Goal: Task Accomplishment & Management: Manage account settings

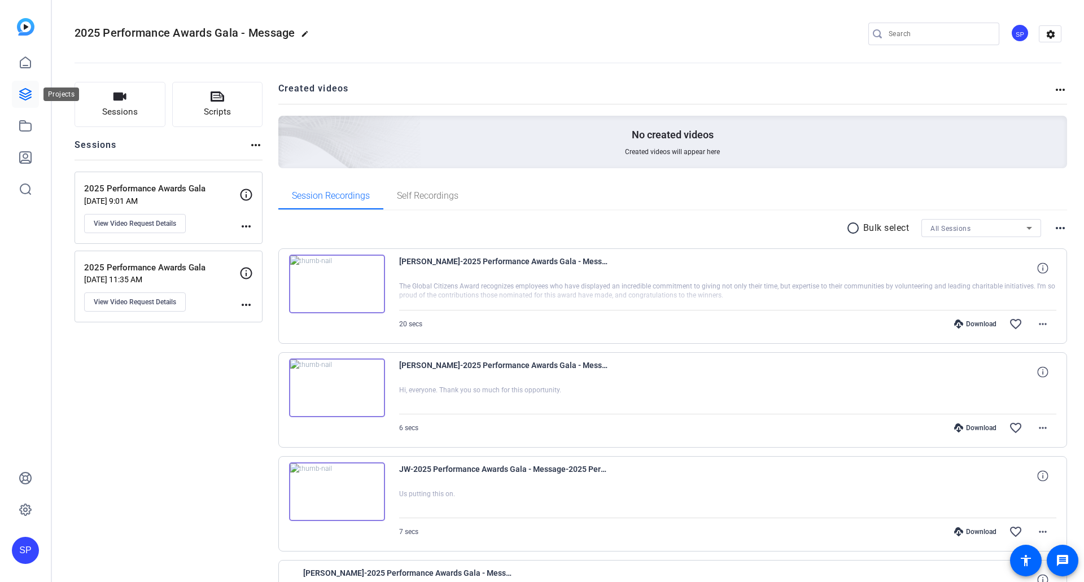
click at [26, 89] on icon at bounding box center [25, 94] width 11 height 11
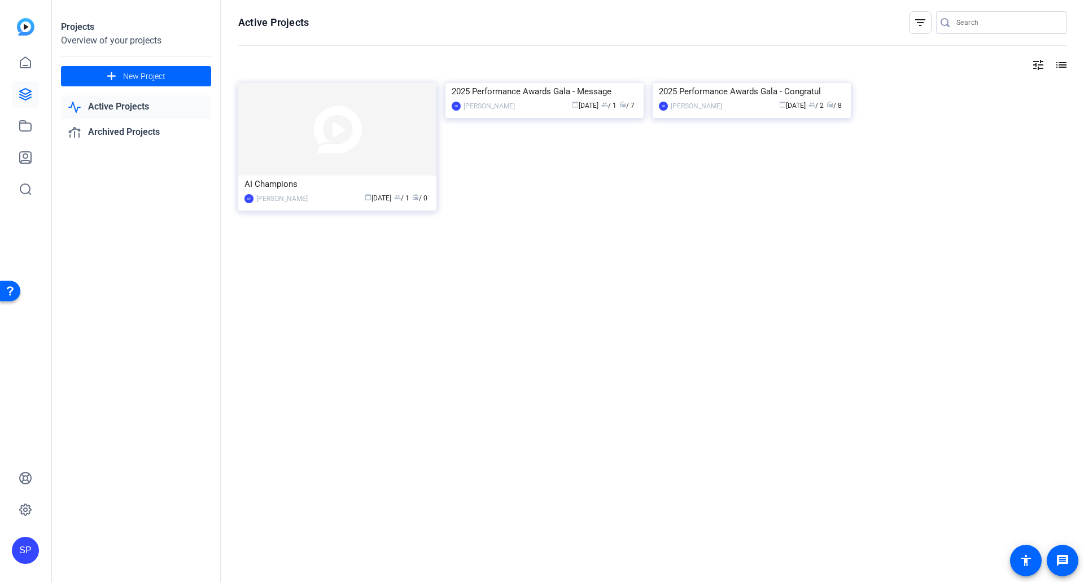
click at [146, 106] on link "Active Projects" at bounding box center [136, 106] width 150 height 23
click at [746, 83] on img at bounding box center [752, 83] width 198 height 0
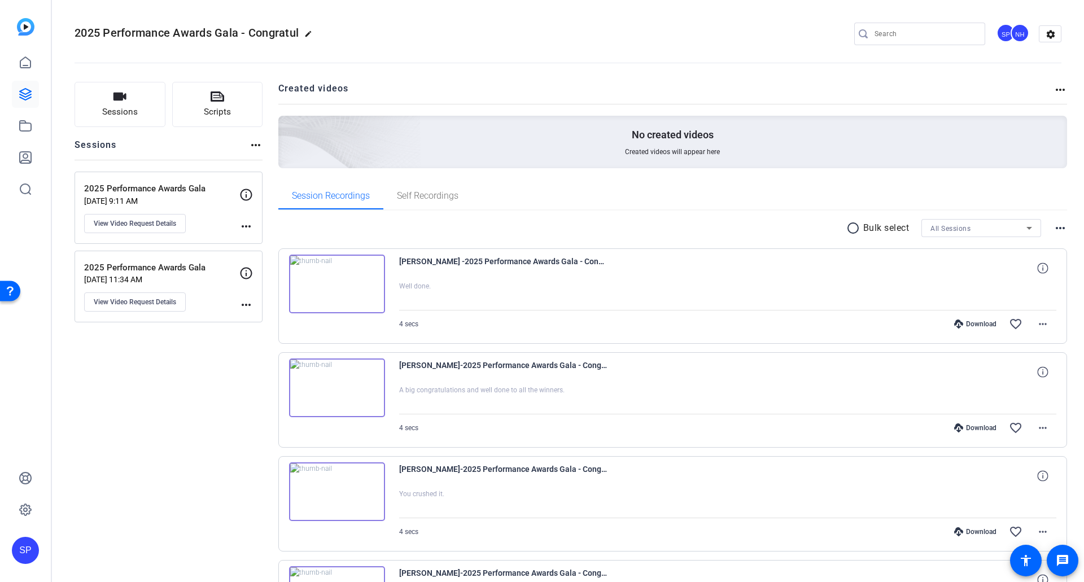
click at [360, 283] on img at bounding box center [337, 284] width 96 height 59
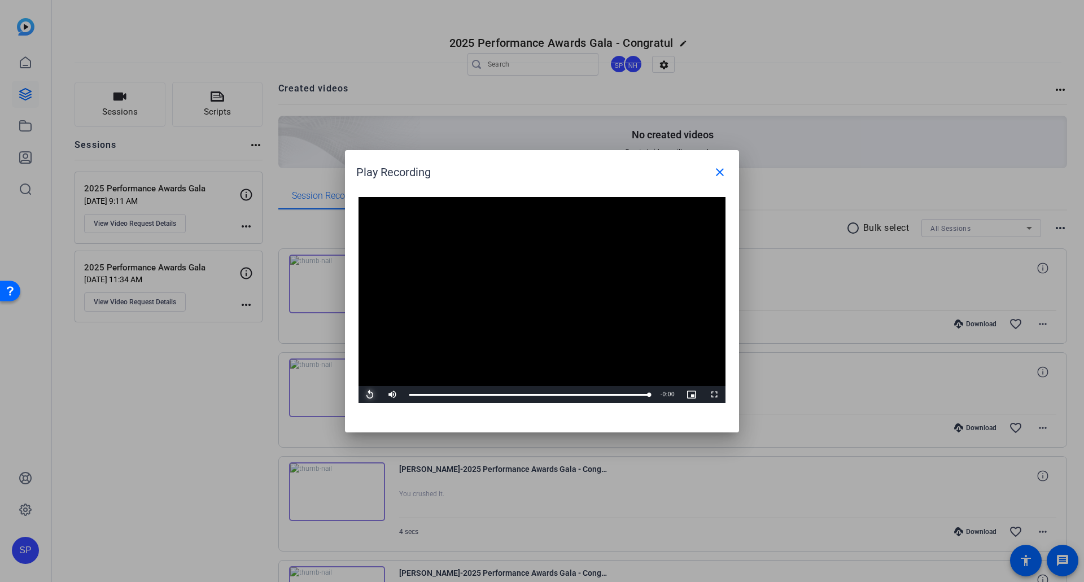
click at [368, 395] on span "Video Player" at bounding box center [369, 395] width 23 height 0
click at [718, 172] on mat-icon "close" at bounding box center [720, 172] width 14 height 14
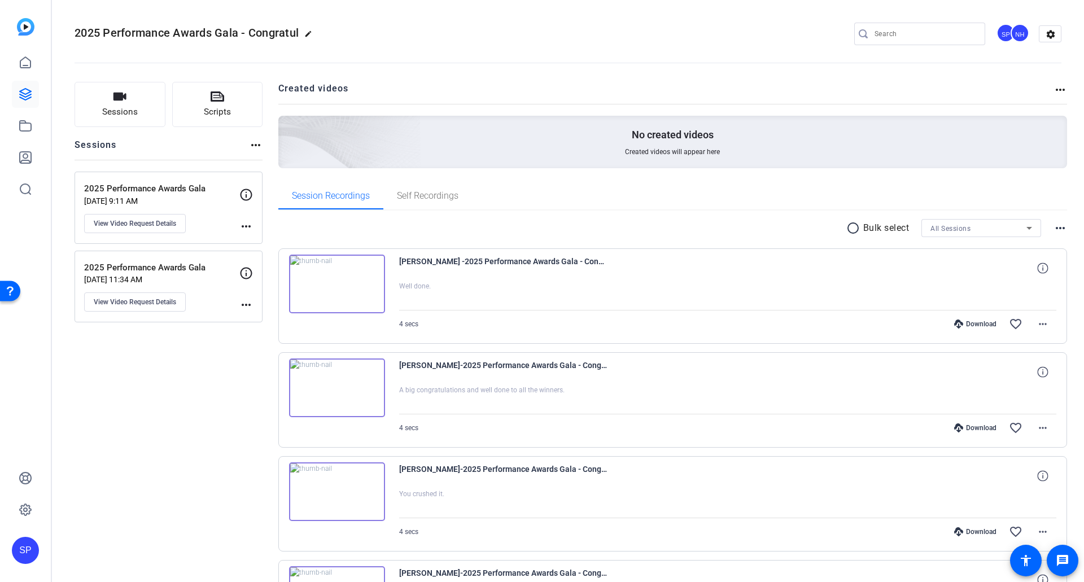
click at [362, 269] on img at bounding box center [337, 284] width 96 height 59
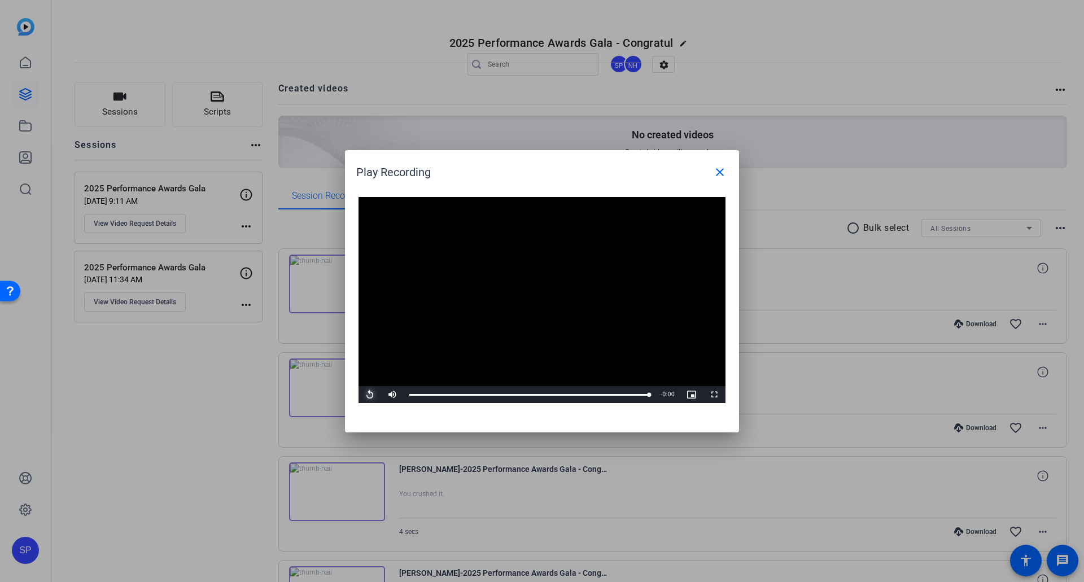
click at [372, 395] on span "Video Player" at bounding box center [369, 395] width 23 height 0
click at [374, 395] on span "Video Player" at bounding box center [369, 395] width 23 height 0
click at [721, 174] on mat-icon "close" at bounding box center [720, 172] width 14 height 14
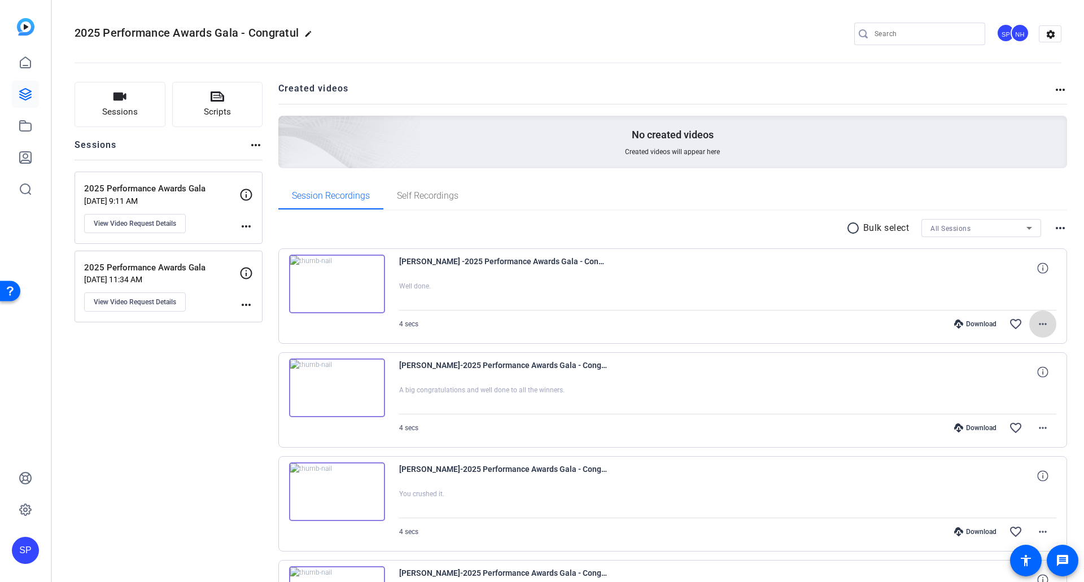
click at [1040, 322] on mat-icon "more_horiz" at bounding box center [1043, 324] width 14 height 14
click at [1002, 345] on span "Download Original" at bounding box center [1008, 348] width 68 height 14
click at [353, 378] on img at bounding box center [337, 387] width 96 height 59
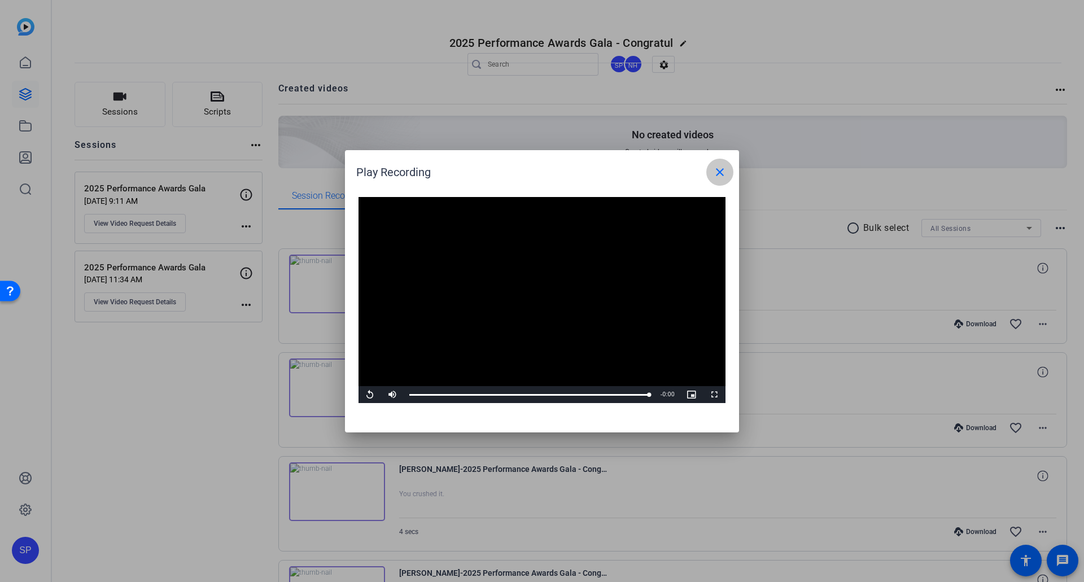
click at [721, 171] on mat-icon "close" at bounding box center [720, 172] width 14 height 14
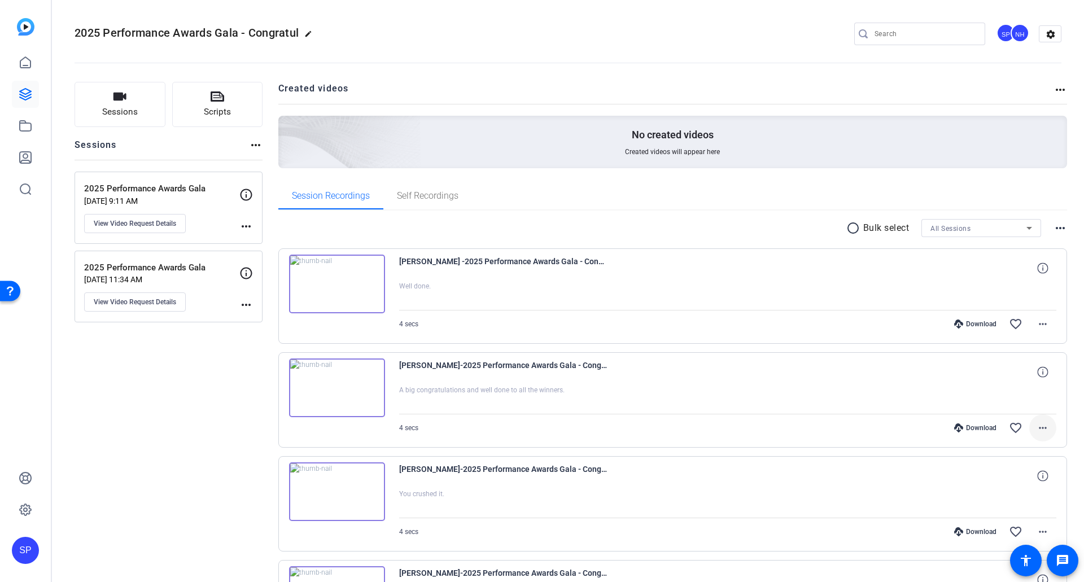
click at [1042, 434] on mat-icon "more_horiz" at bounding box center [1043, 428] width 14 height 14
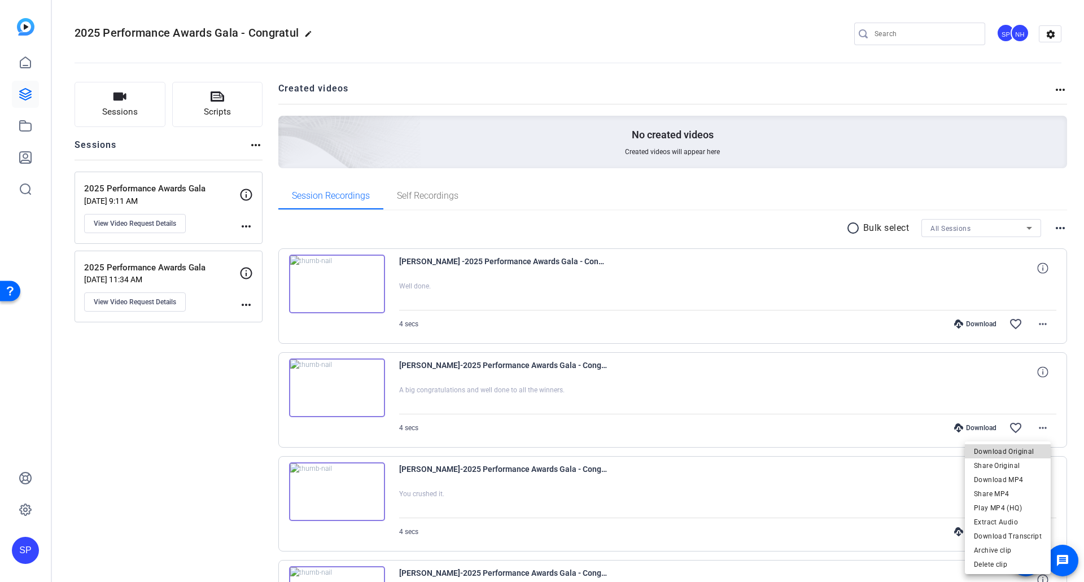
click at [1018, 452] on span "Download Original" at bounding box center [1008, 452] width 68 height 14
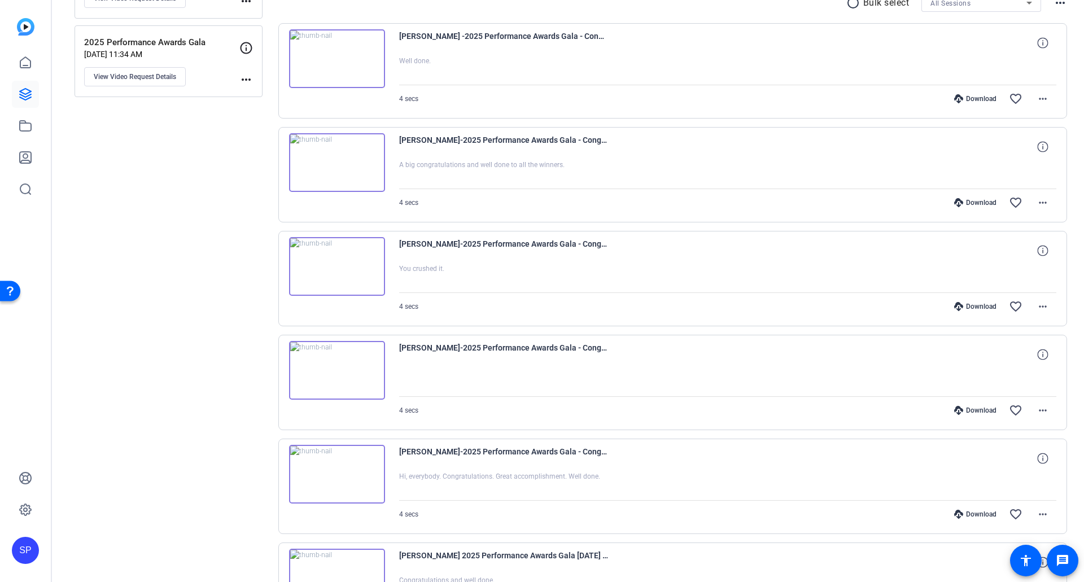
scroll to position [226, 0]
click at [345, 272] on img at bounding box center [337, 266] width 96 height 59
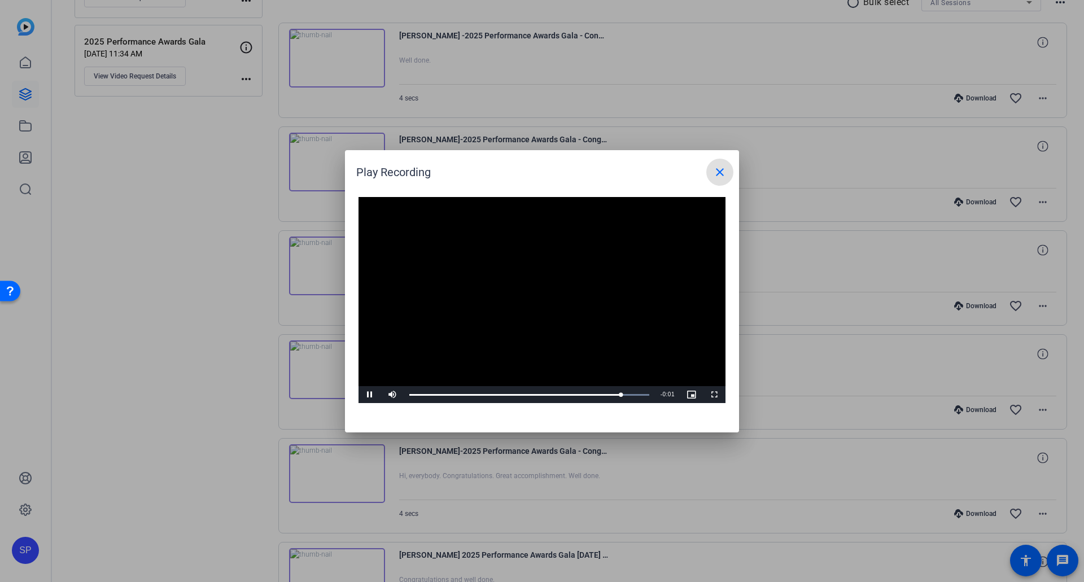
click at [719, 169] on mat-icon "close" at bounding box center [720, 172] width 14 height 14
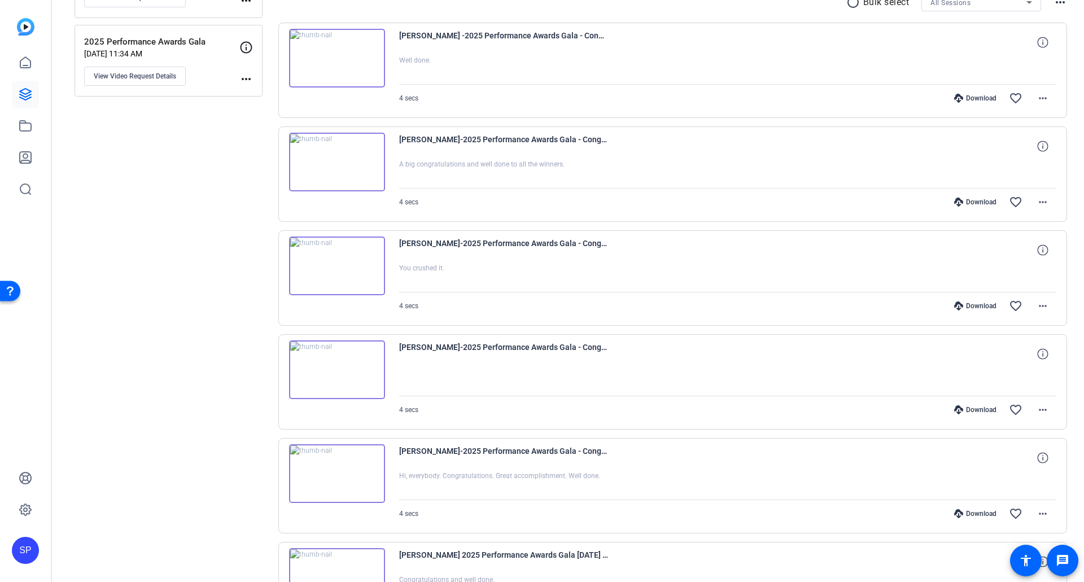
click at [352, 373] on img at bounding box center [337, 369] width 96 height 59
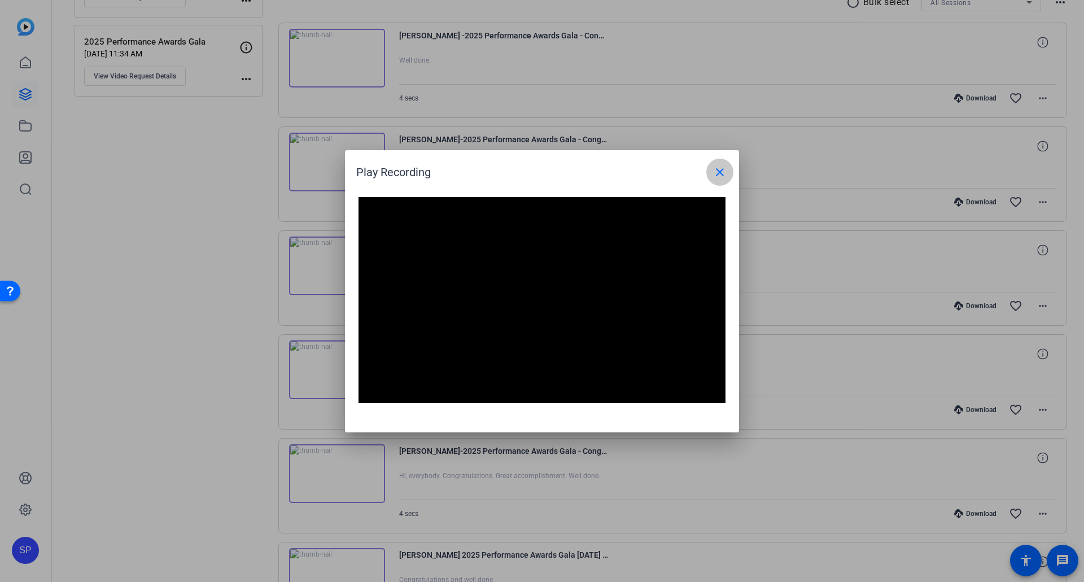
click at [721, 172] on mat-icon "close" at bounding box center [720, 172] width 14 height 14
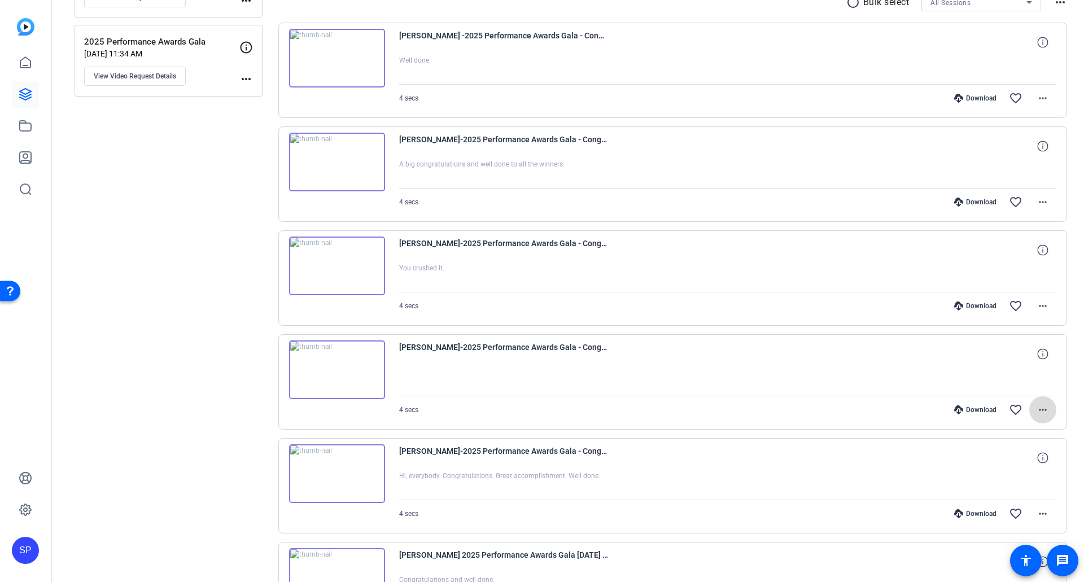
click at [1047, 412] on span at bounding box center [1042, 409] width 27 height 27
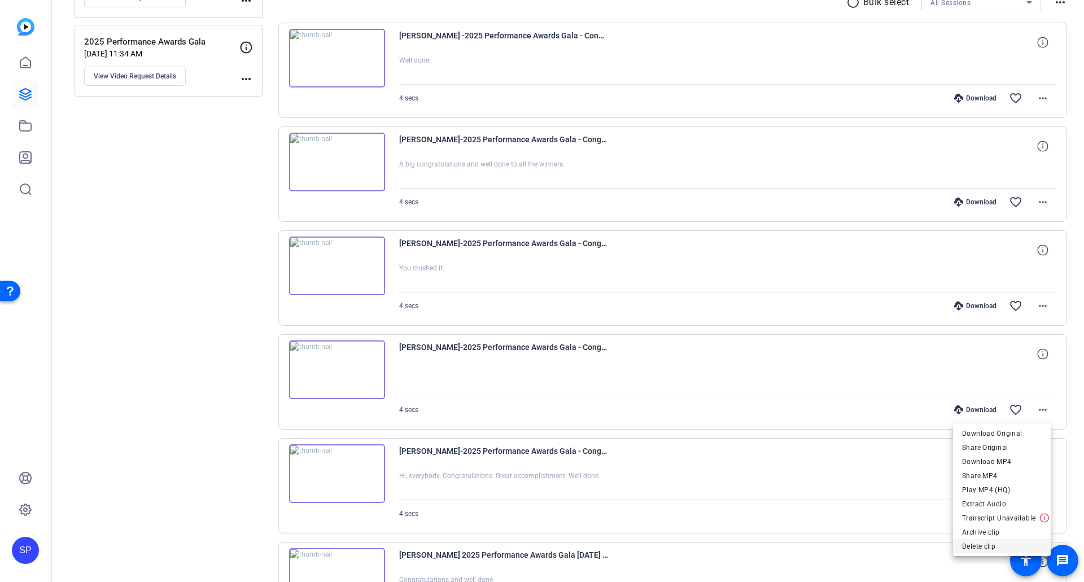
click at [975, 546] on span "Delete clip" at bounding box center [1002, 547] width 80 height 14
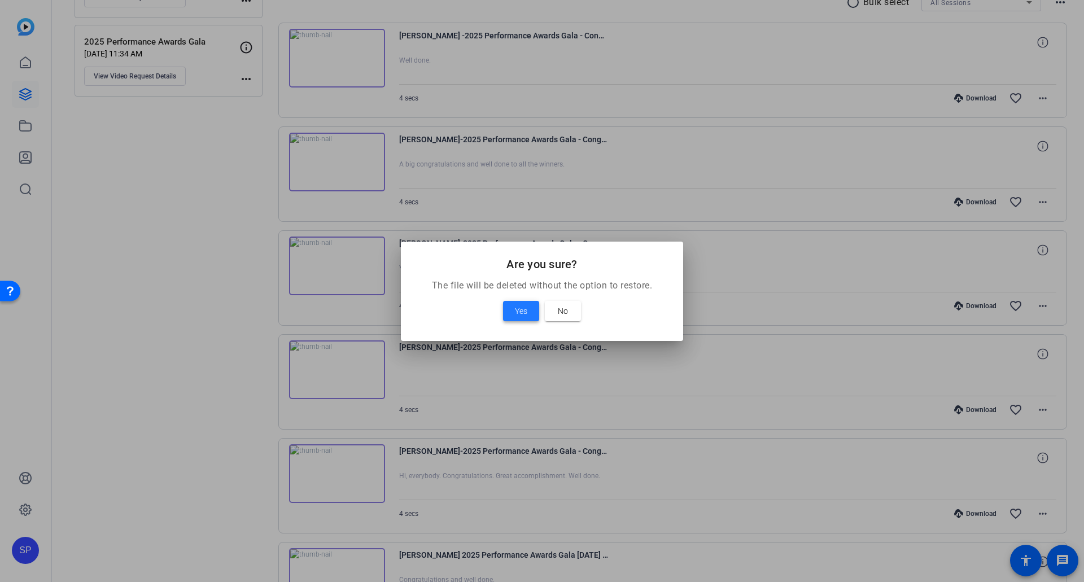
click at [517, 309] on span "Yes" at bounding box center [521, 311] width 12 height 14
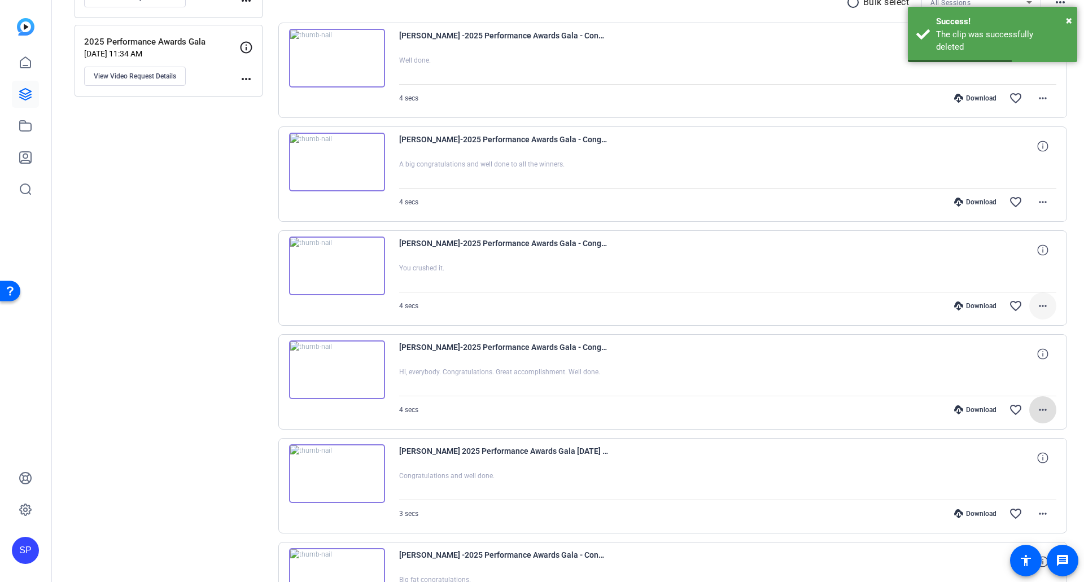
click at [1036, 310] on mat-icon "more_horiz" at bounding box center [1043, 306] width 14 height 14
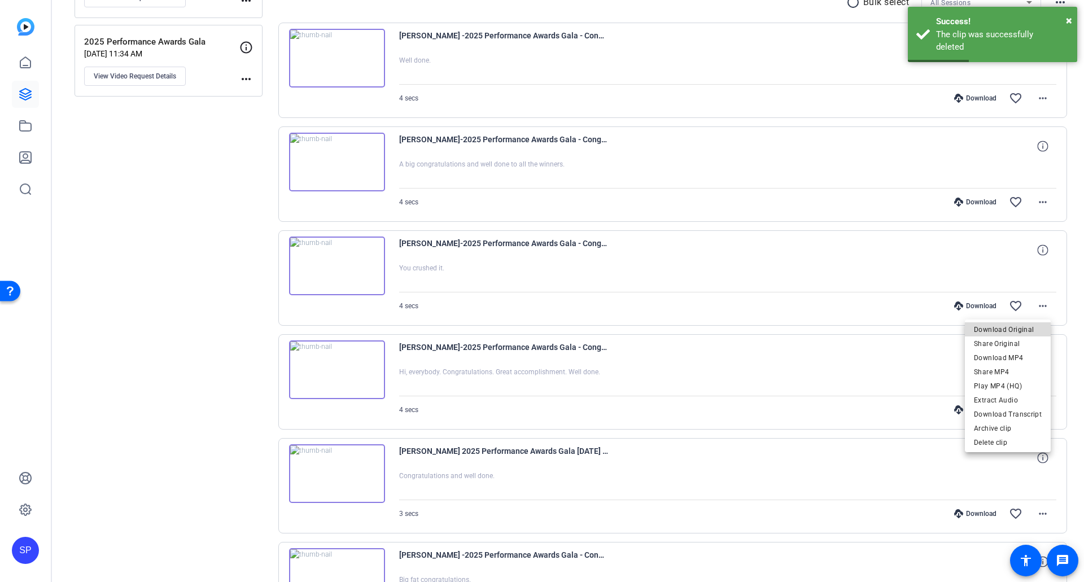
click at [1013, 330] on span "Download Original" at bounding box center [1008, 330] width 68 height 14
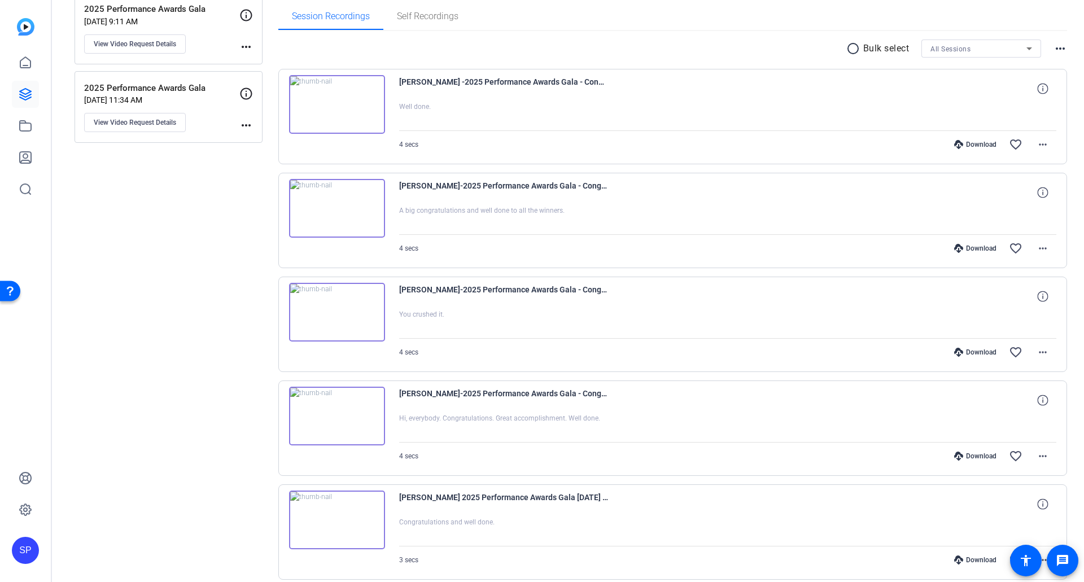
scroll to position [153, 0]
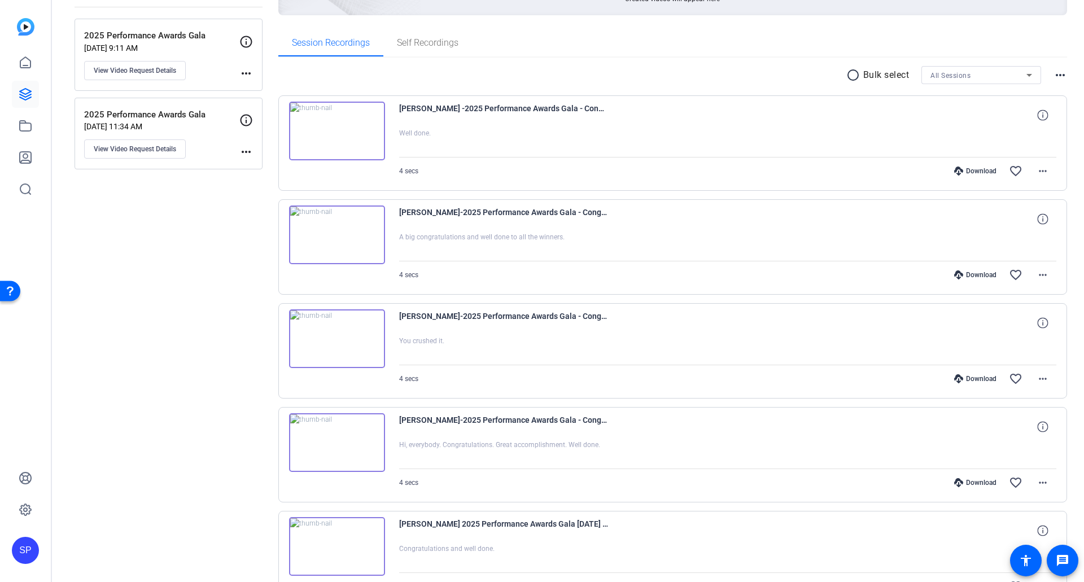
click at [205, 119] on p "2025 Performance Awards Gala" at bounding box center [161, 114] width 155 height 13
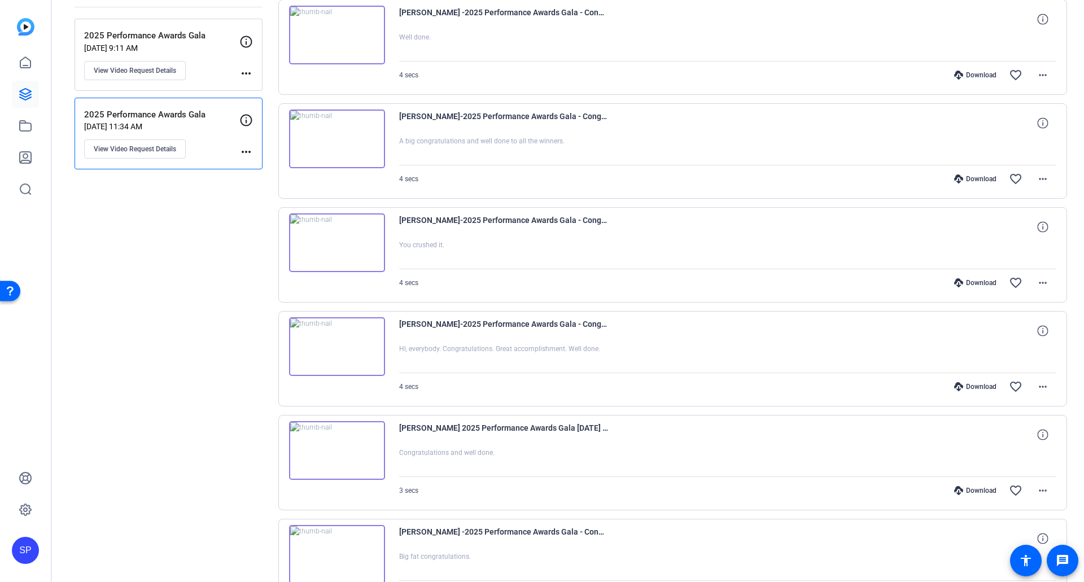
scroll to position [0, 0]
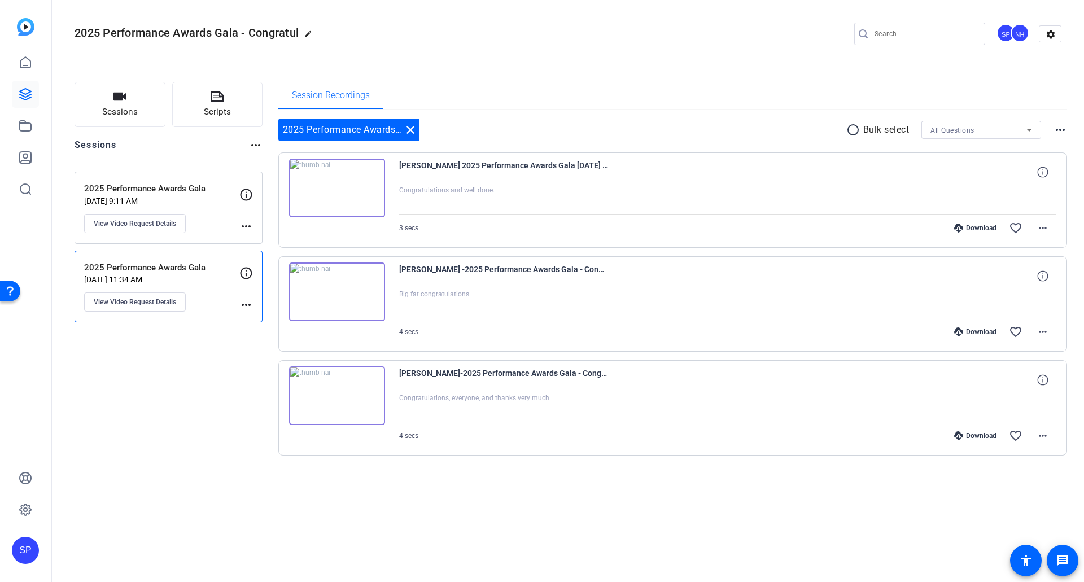
click at [181, 189] on p "2025 Performance Awards Gala" at bounding box center [161, 188] width 155 height 13
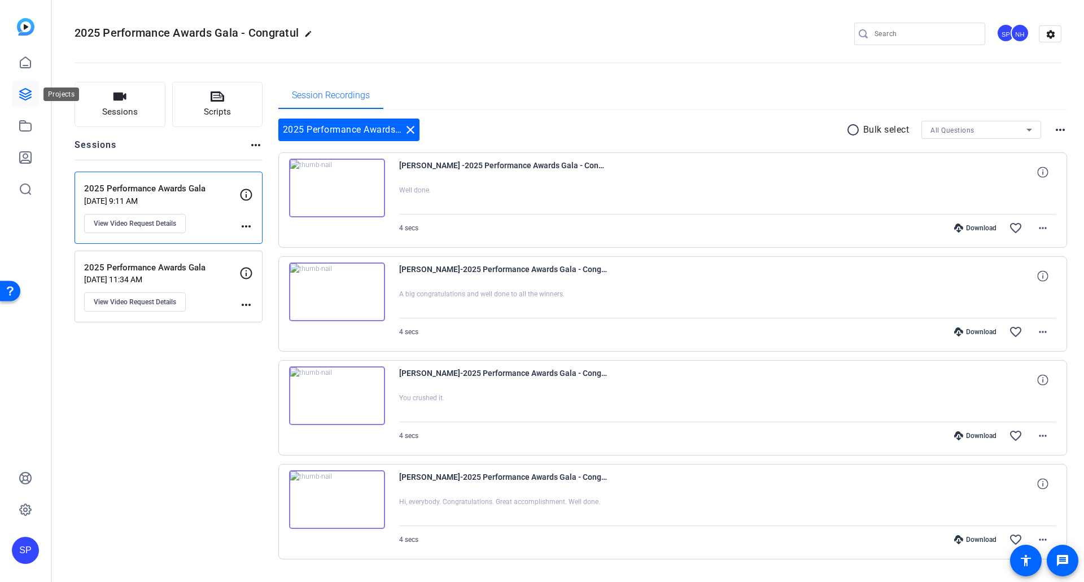
click at [24, 91] on icon at bounding box center [26, 94] width 14 height 14
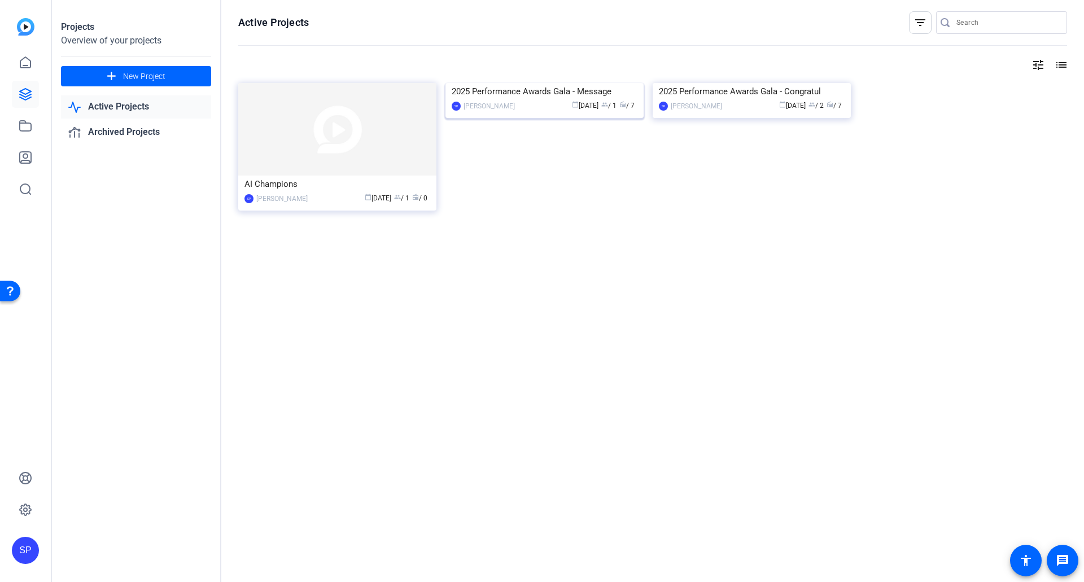
click at [576, 83] on img at bounding box center [544, 83] width 198 height 0
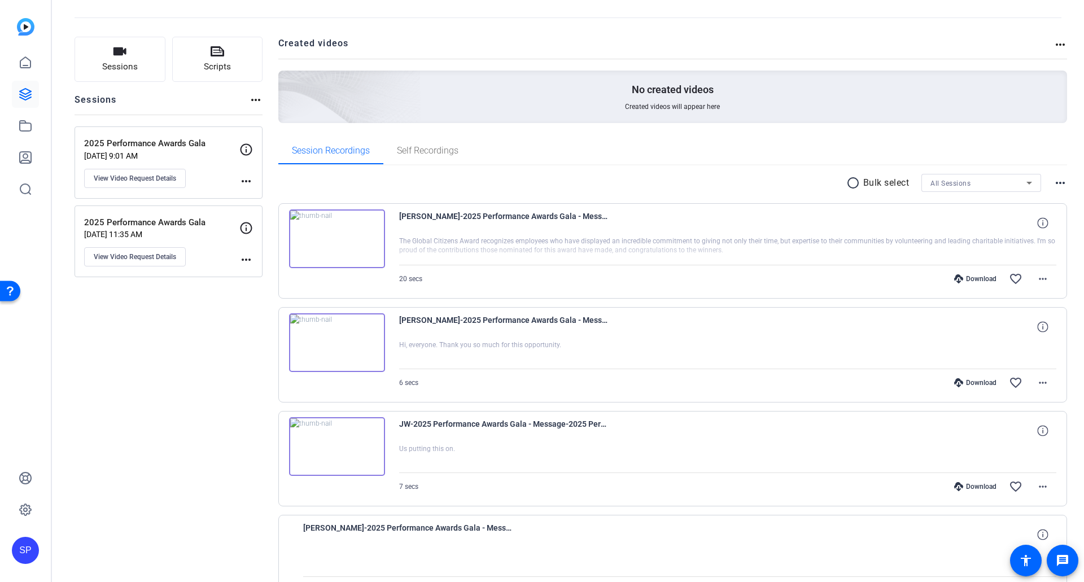
scroll to position [169, 0]
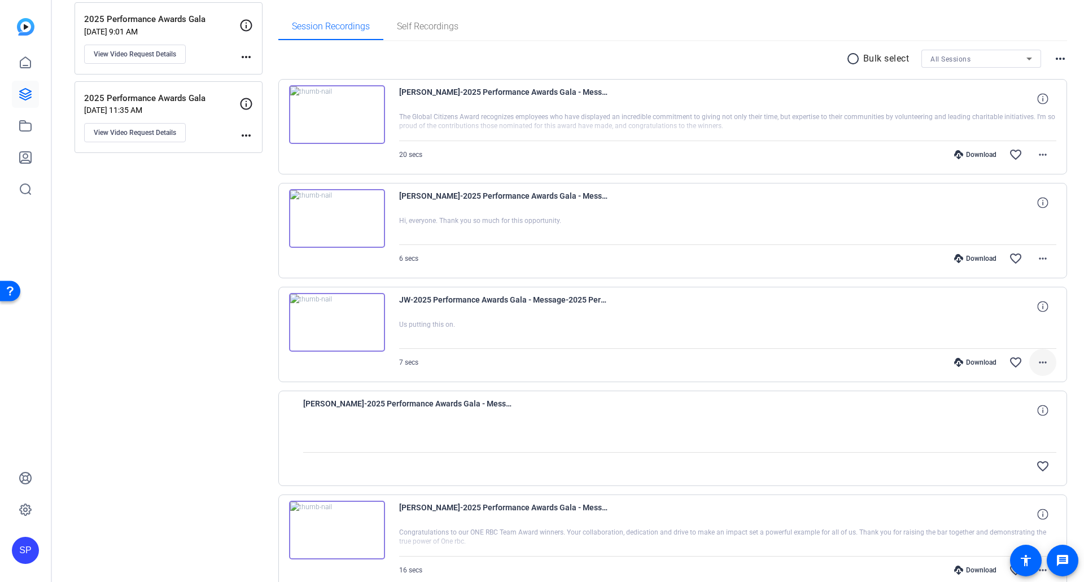
click at [1038, 362] on mat-icon "more_horiz" at bounding box center [1043, 363] width 14 height 14
click at [997, 496] on span "Delete clip" at bounding box center [1008, 499] width 68 height 14
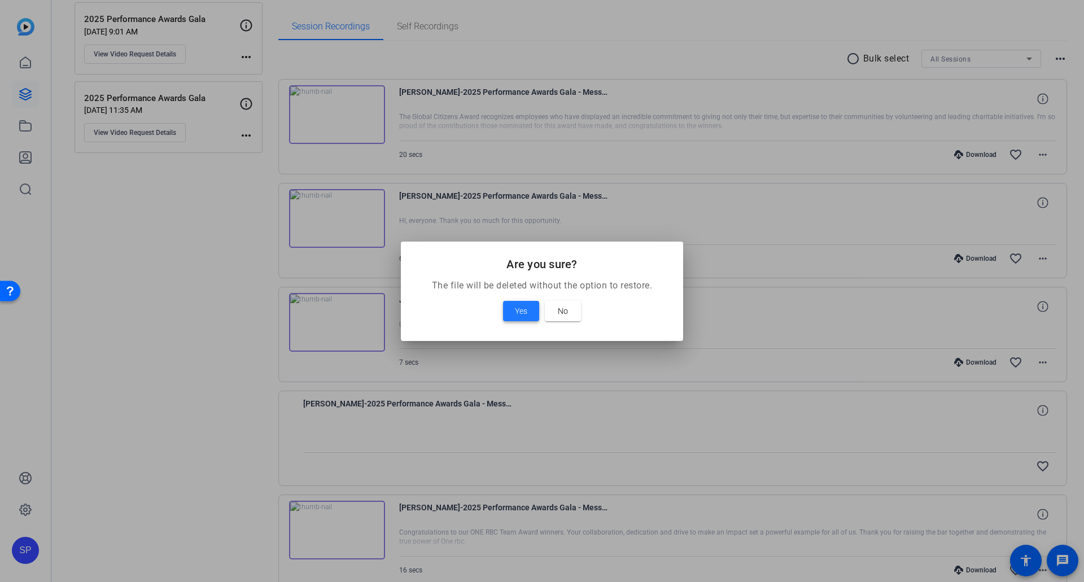
click at [523, 312] on span "Yes" at bounding box center [521, 311] width 12 height 14
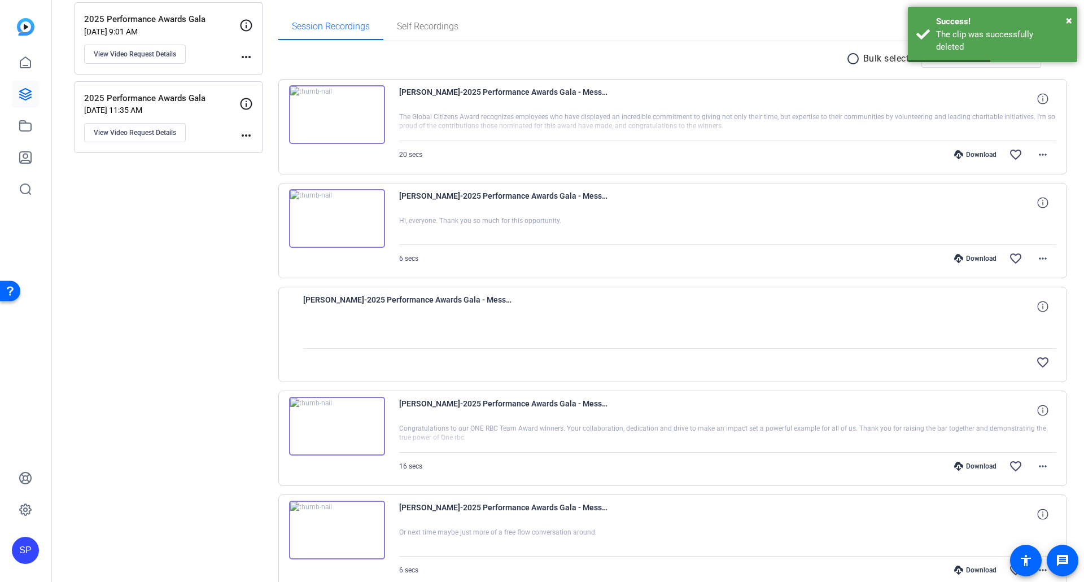
scroll to position [226, 0]
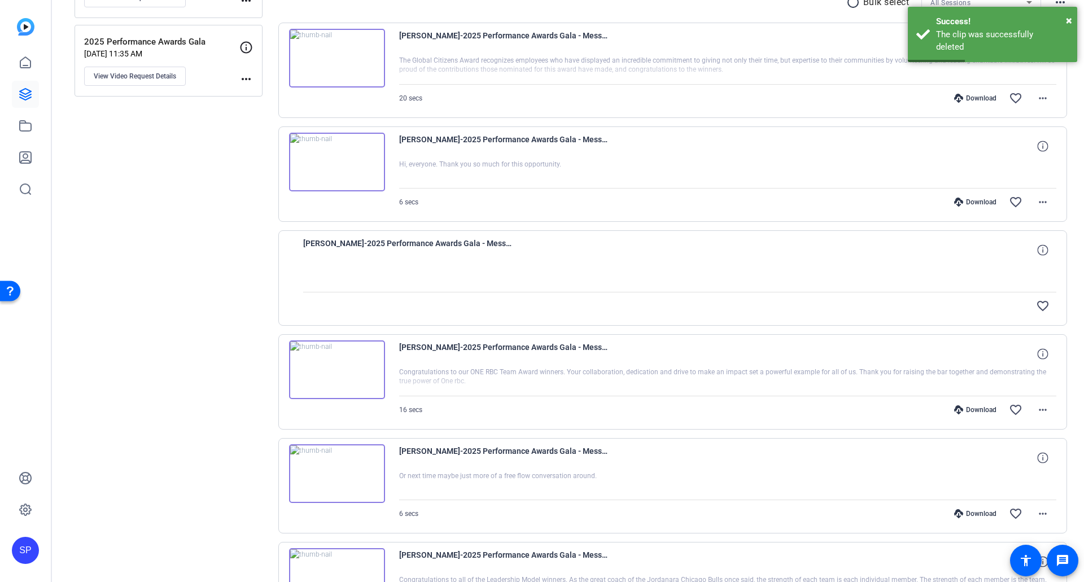
click at [998, 243] on div "[PERSON_NAME]-2025 Performance Awards Gala - Message-2025 Performance Awards Ga…" at bounding box center [680, 250] width 754 height 27
click at [1037, 248] on icon at bounding box center [1042, 249] width 11 height 11
click at [1036, 252] on mat-icon "close" at bounding box center [1043, 250] width 14 height 14
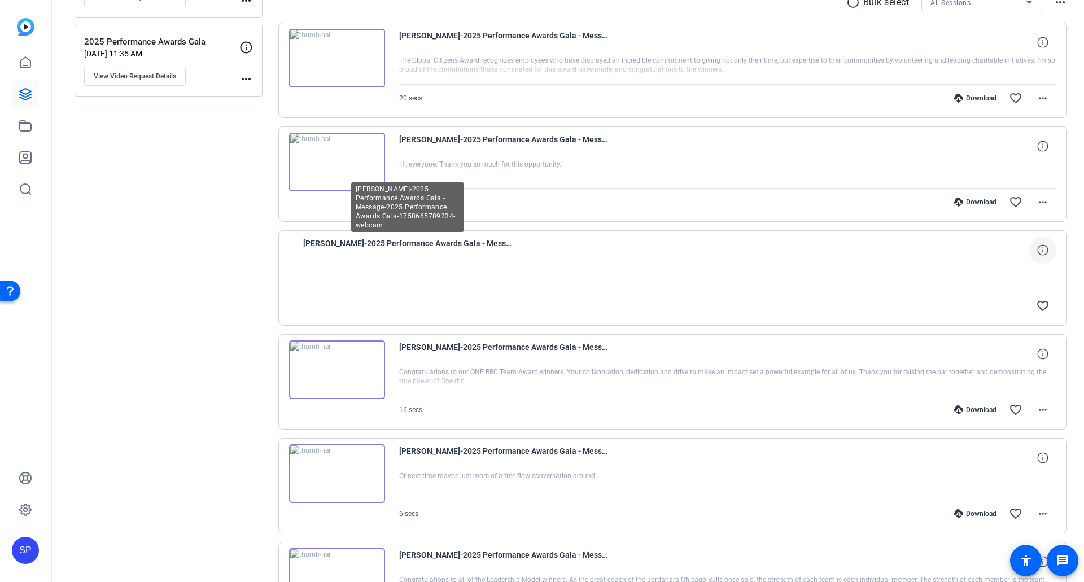
click at [400, 242] on span "[PERSON_NAME]-2025 Performance Awards Gala - Message-2025 Performance Awards Ga…" at bounding box center [407, 250] width 209 height 27
click at [523, 253] on div "[PERSON_NAME]-2025 Performance Awards Gala - Message-2025 Performance Awards Ga…" at bounding box center [680, 250] width 754 height 27
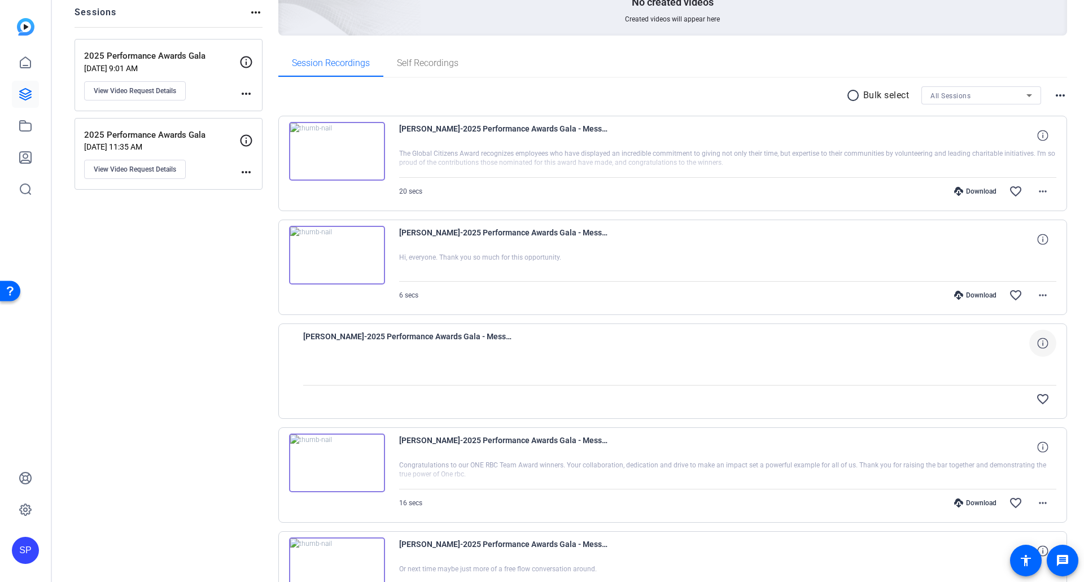
scroll to position [113, 0]
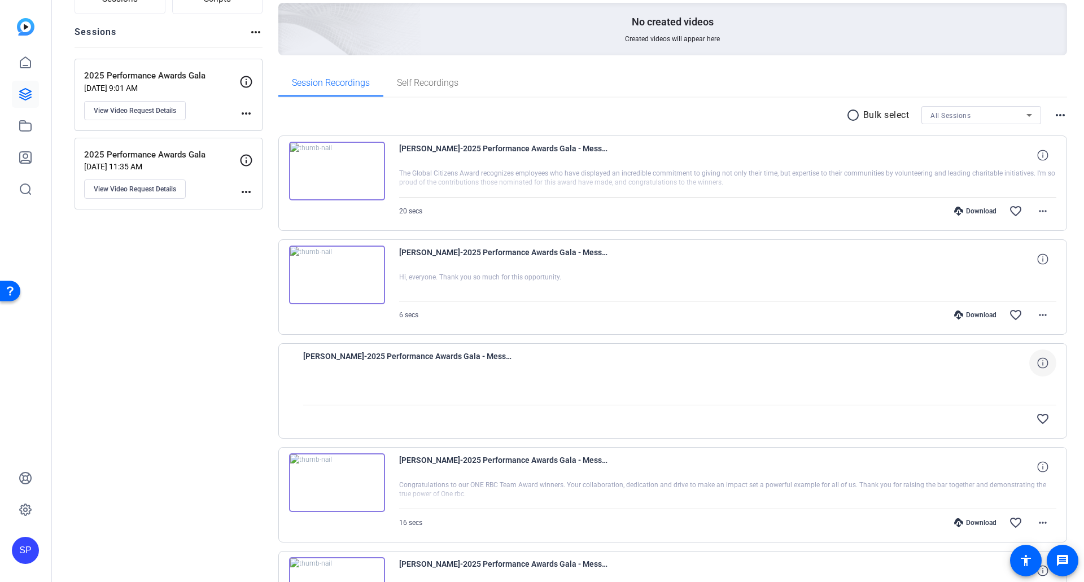
click at [351, 274] on img at bounding box center [337, 275] width 96 height 59
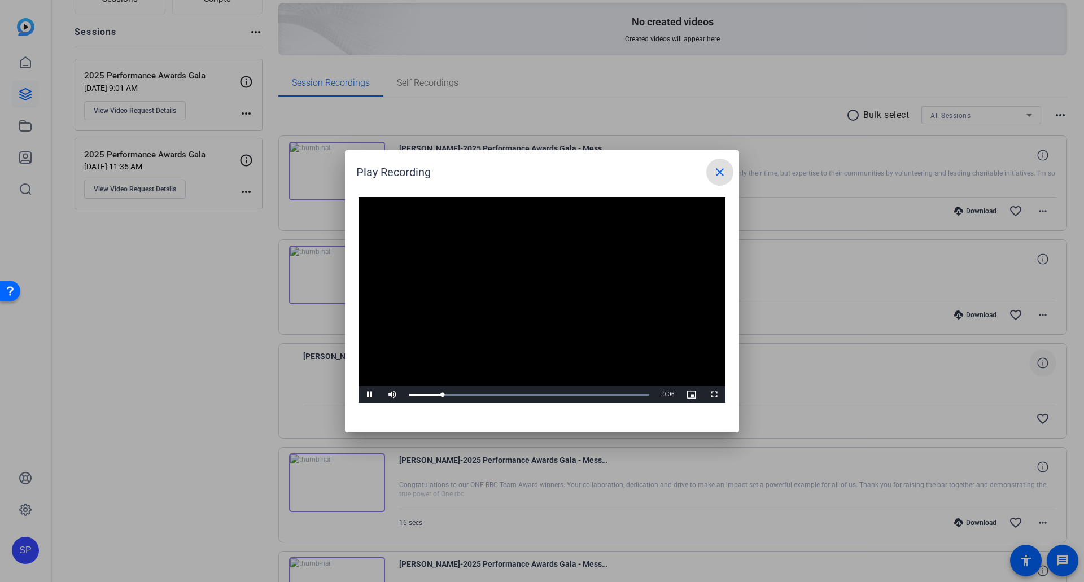
click at [723, 172] on mat-icon "close" at bounding box center [720, 172] width 14 height 14
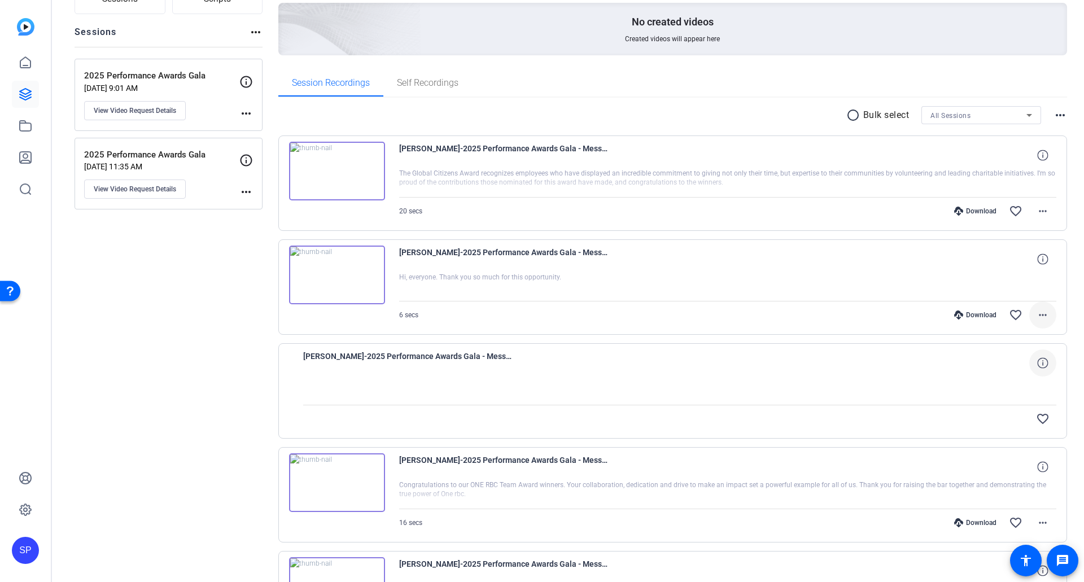
click at [1037, 318] on mat-icon "more_horiz" at bounding box center [1043, 315] width 14 height 14
click at [995, 454] on span "Delete clip" at bounding box center [1008, 452] width 68 height 14
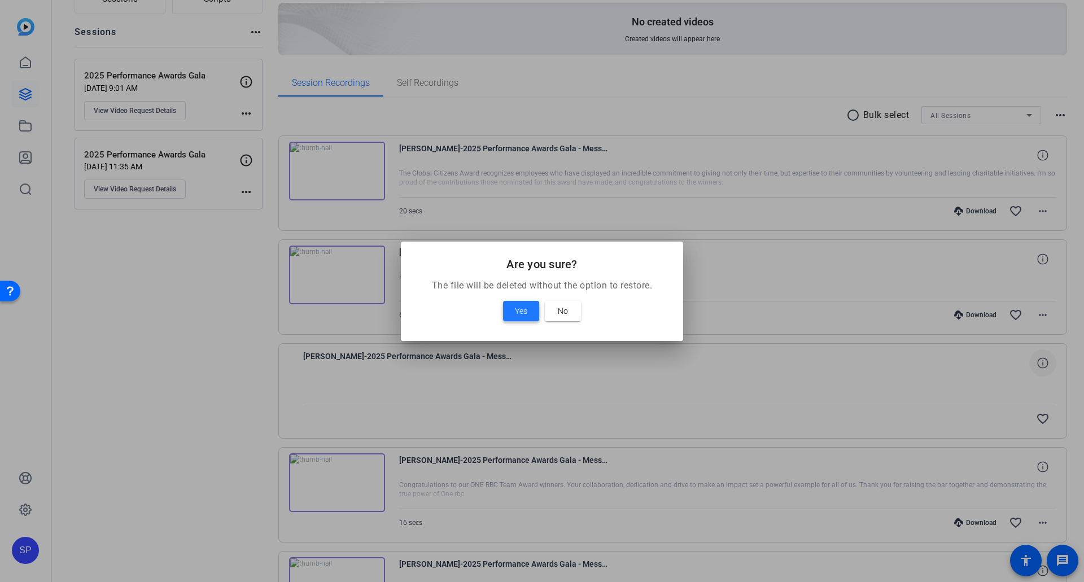
click at [523, 314] on span "Yes" at bounding box center [521, 311] width 12 height 14
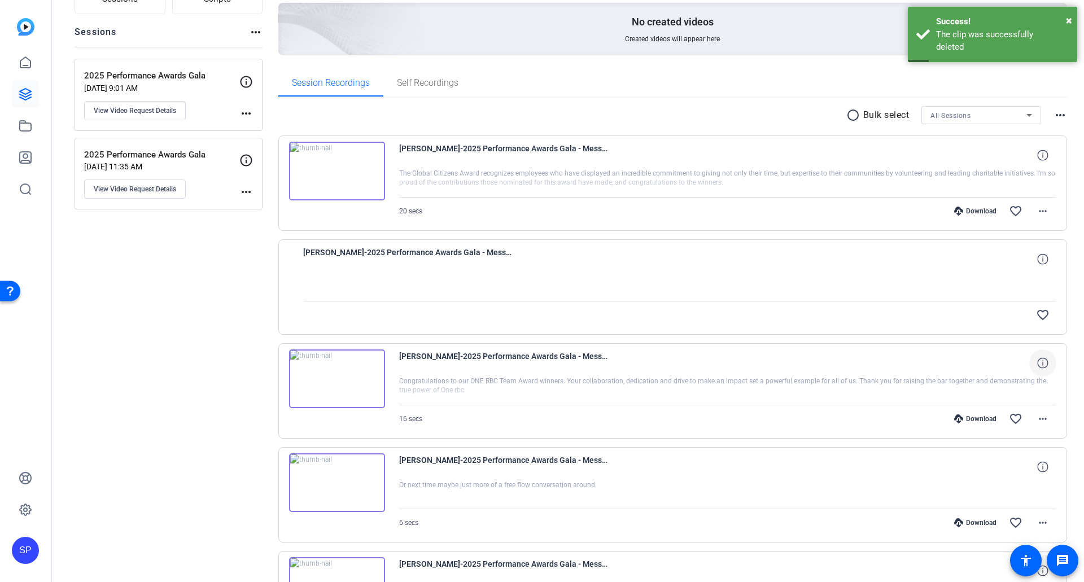
click at [332, 176] on img at bounding box center [337, 171] width 96 height 59
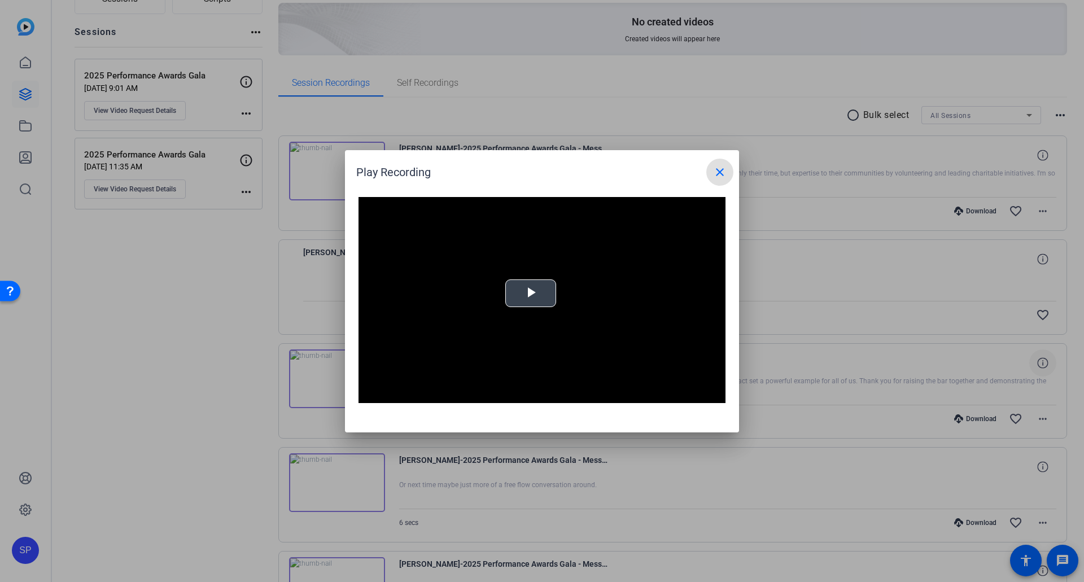
click at [531, 293] on span "Video Player" at bounding box center [531, 293] width 0 height 0
click at [721, 175] on mat-icon "close" at bounding box center [720, 172] width 14 height 14
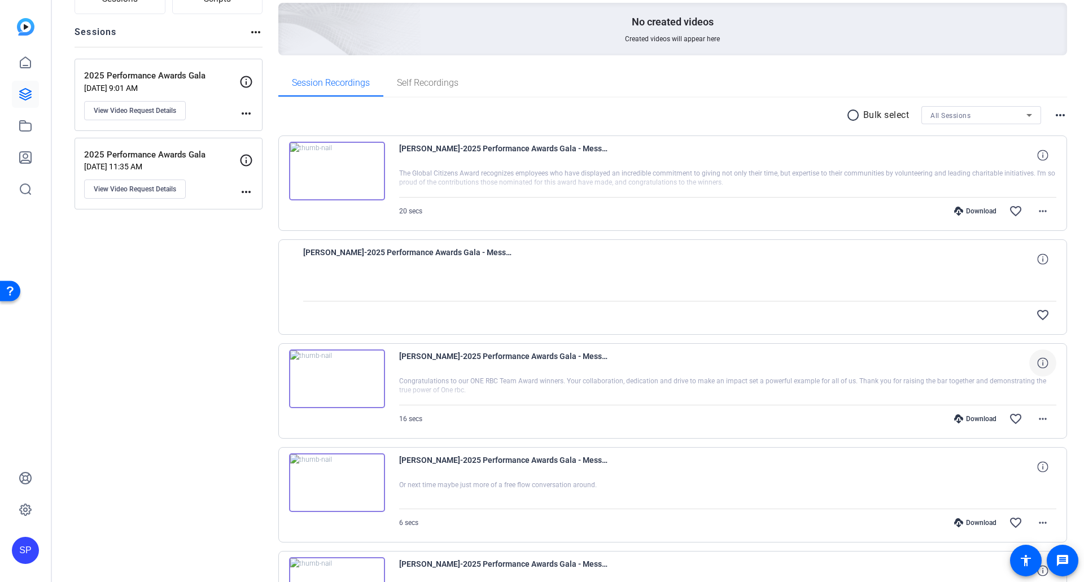
click at [327, 169] on img at bounding box center [337, 171] width 96 height 59
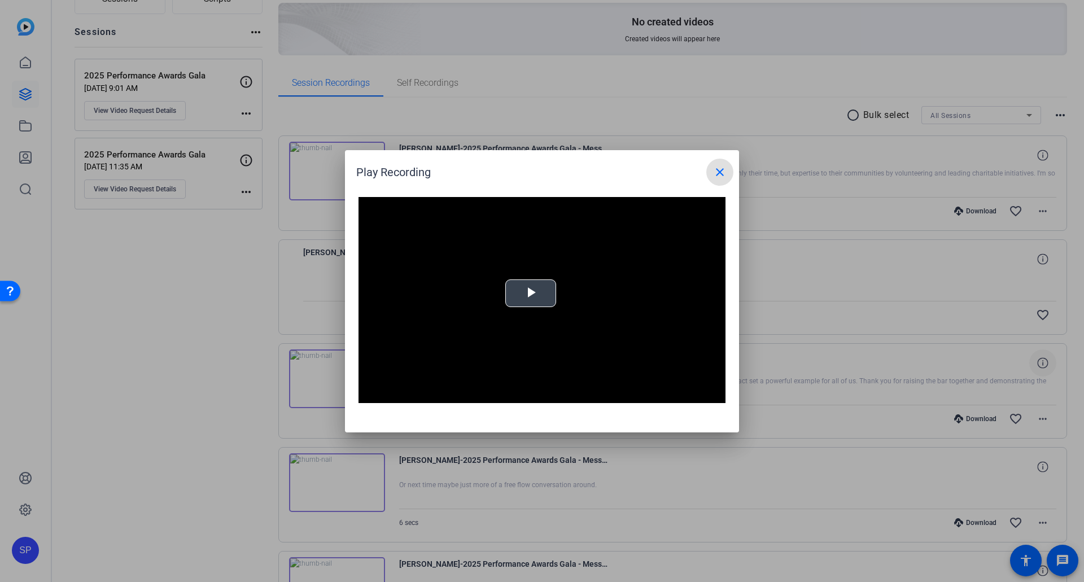
click at [531, 293] on span "Video Player" at bounding box center [531, 293] width 0 height 0
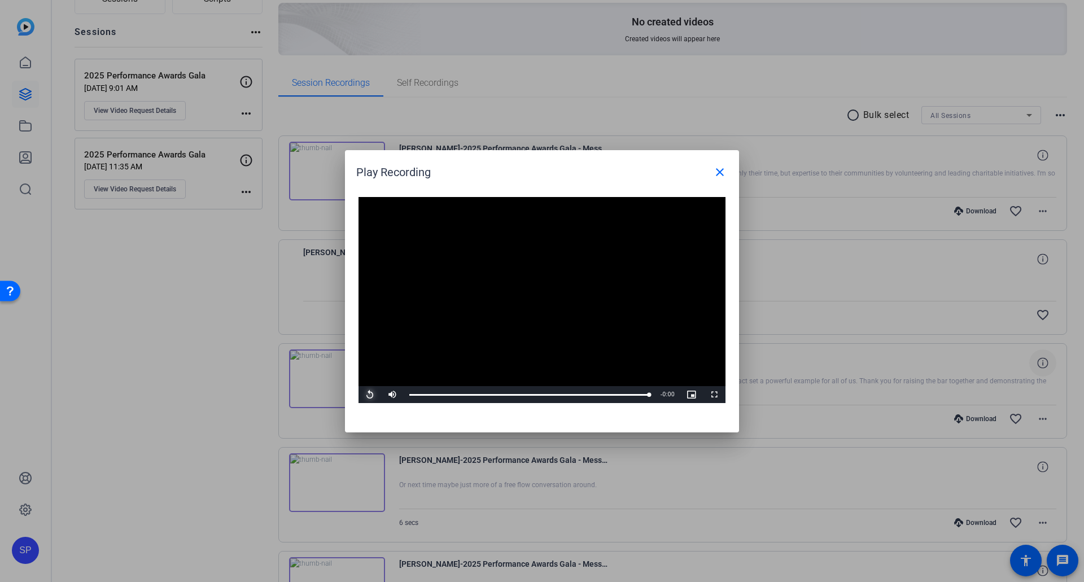
click at [369, 395] on span "Video Player" at bounding box center [369, 395] width 23 height 0
drag, startPoint x: 620, startPoint y: 159, endPoint x: 667, endPoint y: 115, distance: 64.7
click at [667, 115] on div "Play Recording close Video Player is loading. Play Video Pause Mute 100% Curren…" at bounding box center [542, 291] width 1084 height 582
click at [607, 172] on div "Play Recording close" at bounding box center [544, 172] width 377 height 27
click at [719, 172] on mat-icon "close" at bounding box center [720, 172] width 14 height 14
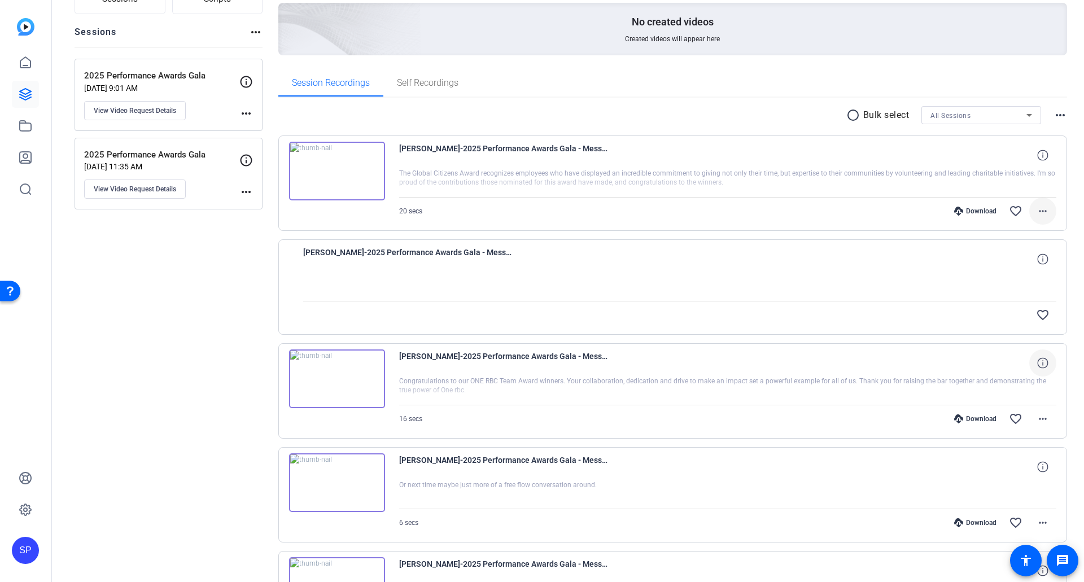
click at [1036, 215] on mat-icon "more_horiz" at bounding box center [1043, 211] width 14 height 14
click at [1022, 235] on span "Download Original" at bounding box center [1008, 235] width 68 height 14
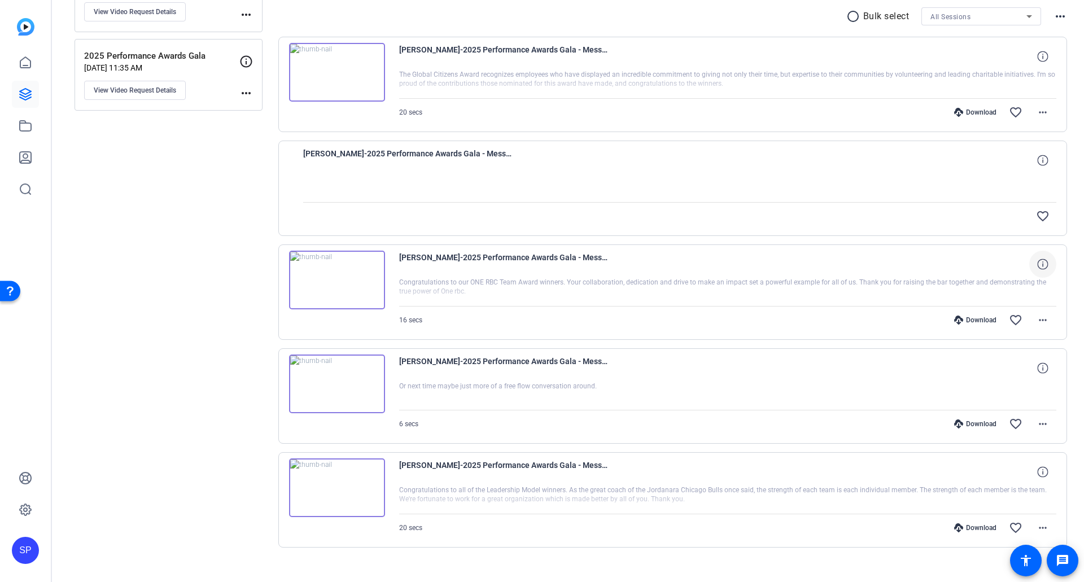
scroll to position [227, 0]
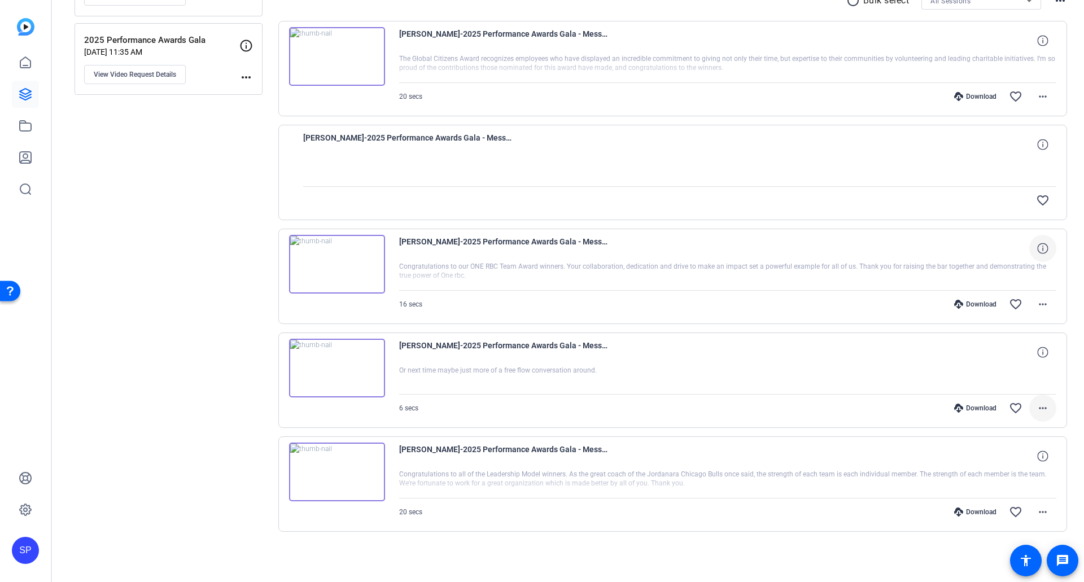
click at [1042, 410] on mat-icon "more_horiz" at bounding box center [1043, 408] width 14 height 14
click at [1003, 545] on span "Delete clip" at bounding box center [1008, 545] width 68 height 14
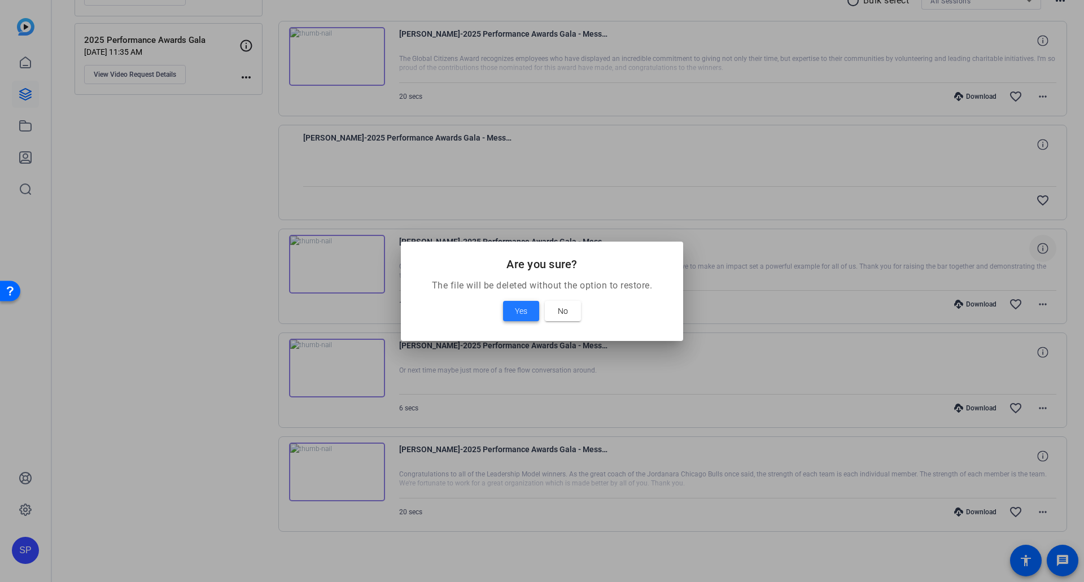
click at [519, 313] on span "Yes" at bounding box center [521, 311] width 12 height 14
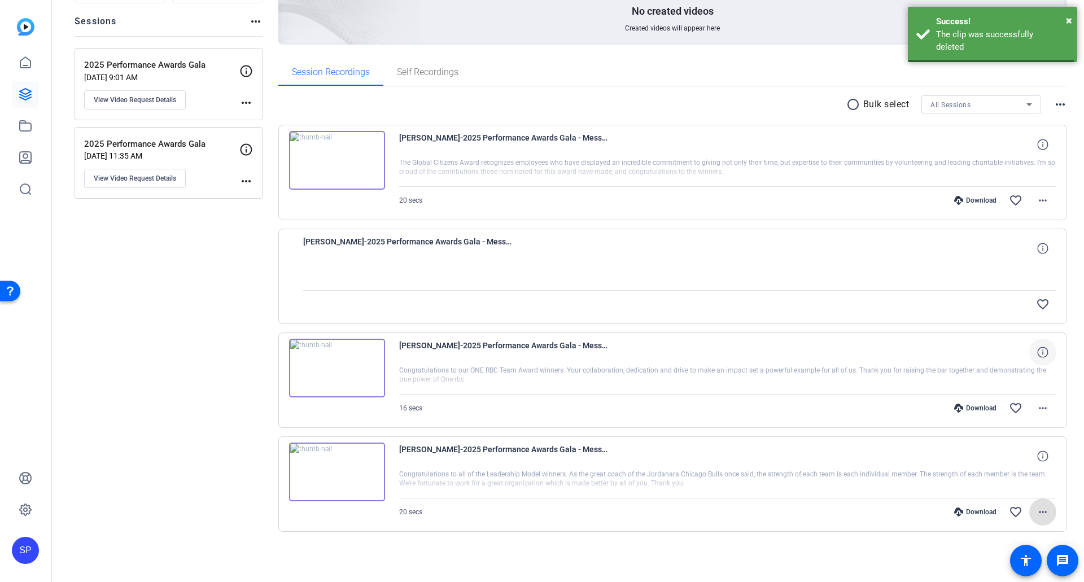
scroll to position [124, 0]
click at [1039, 412] on mat-icon "more_horiz" at bounding box center [1043, 408] width 14 height 14
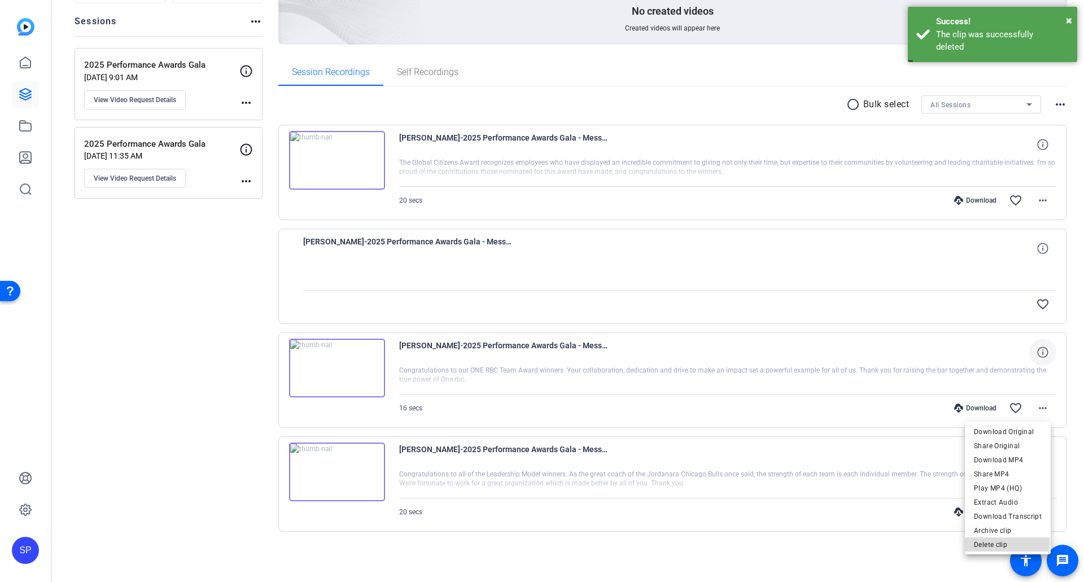
click at [983, 543] on span "Delete clip" at bounding box center [1008, 545] width 68 height 14
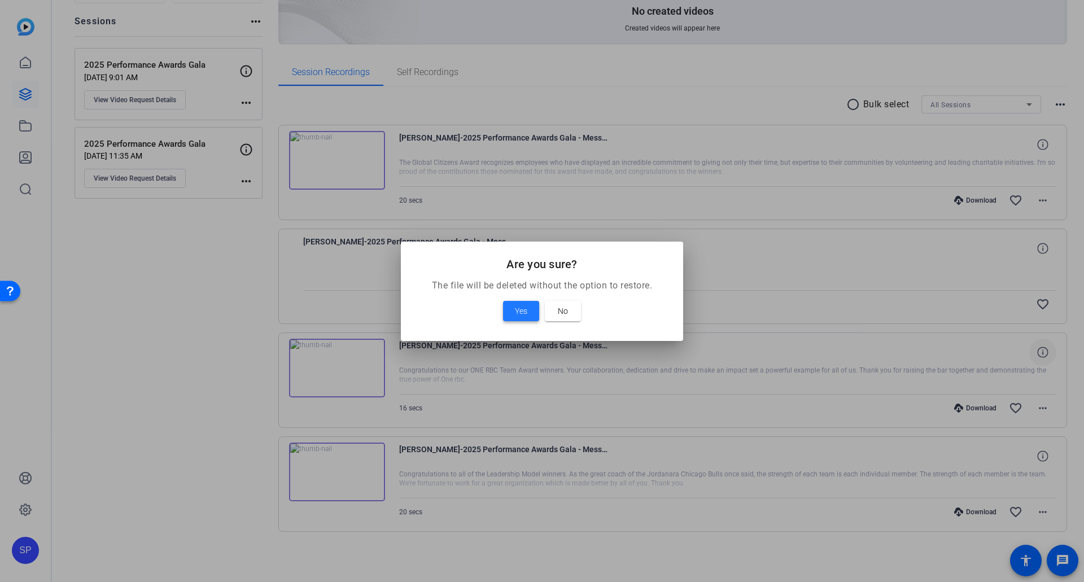
click at [516, 308] on span "Yes" at bounding box center [521, 311] width 12 height 14
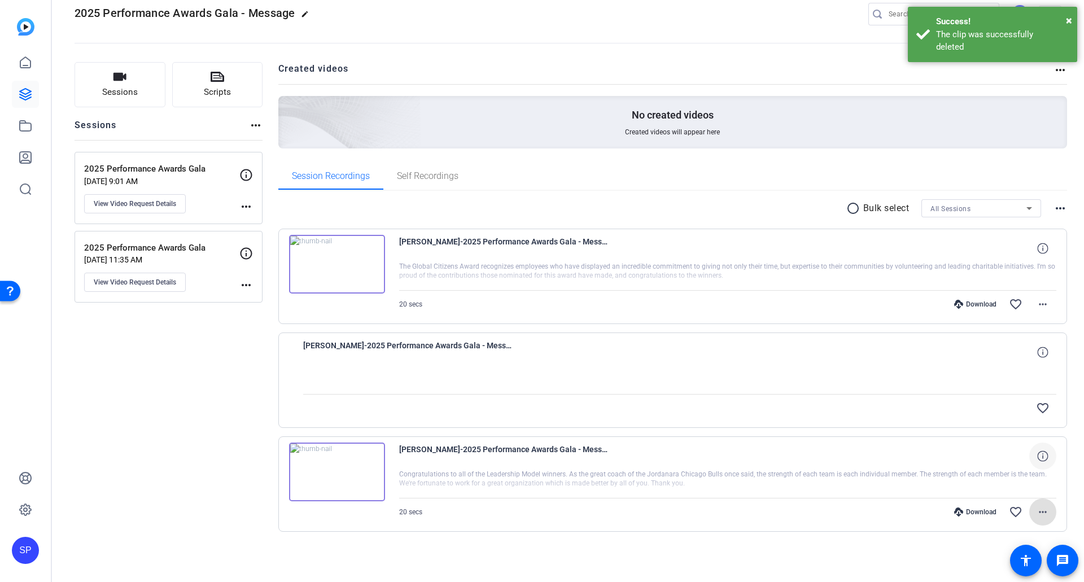
scroll to position [20, 0]
click at [129, 365] on div "Sessions Scripts Sessions more_horiz 2025 Performance Awards Gala [DATE] 9:01 A…" at bounding box center [169, 315] width 188 height 506
click at [931, 382] on div at bounding box center [680, 380] width 754 height 28
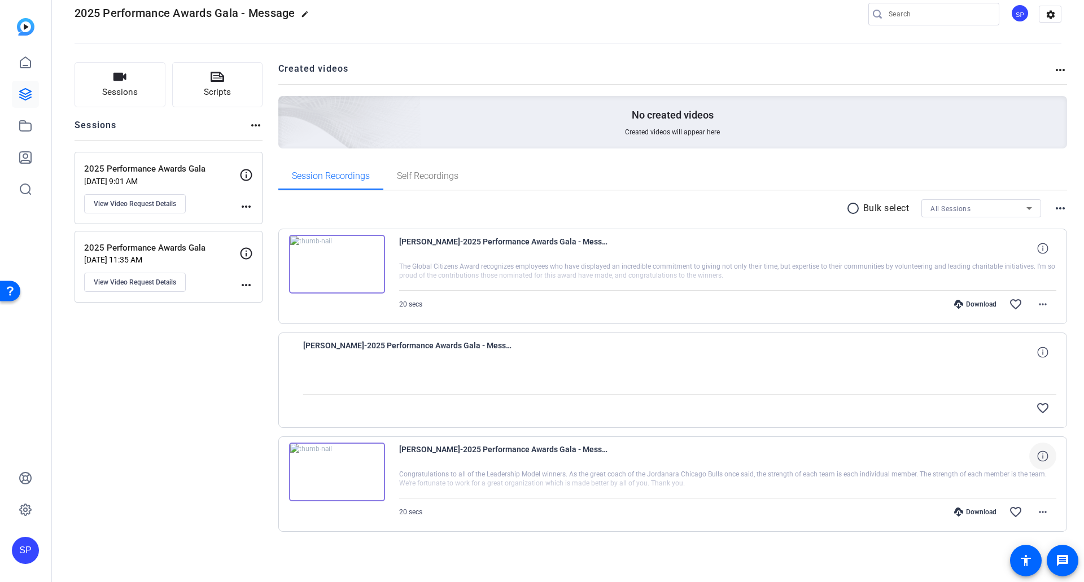
click at [176, 167] on p "2025 Performance Awards Gala" at bounding box center [161, 169] width 155 height 13
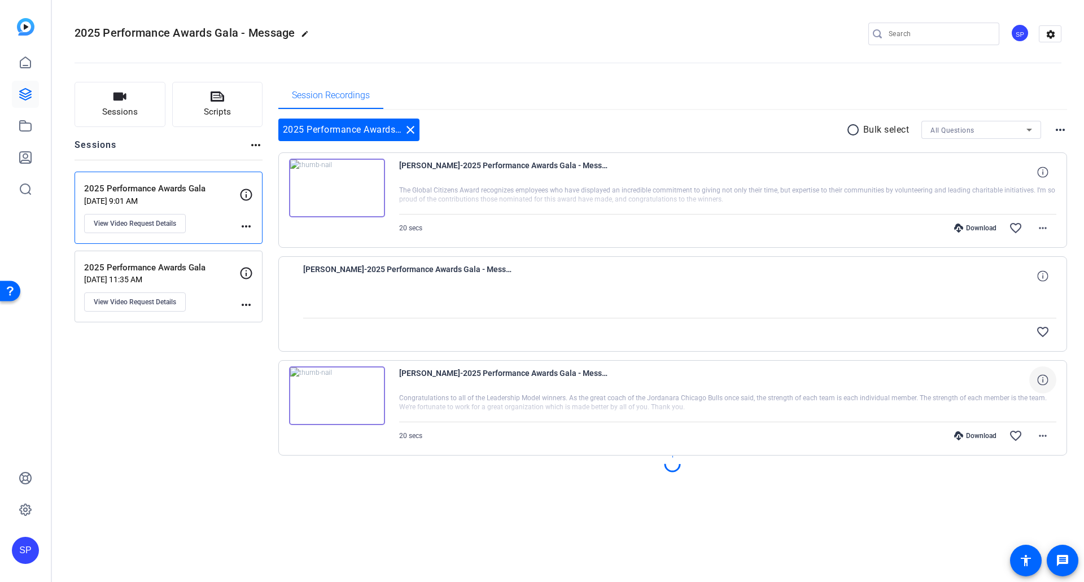
scroll to position [0, 0]
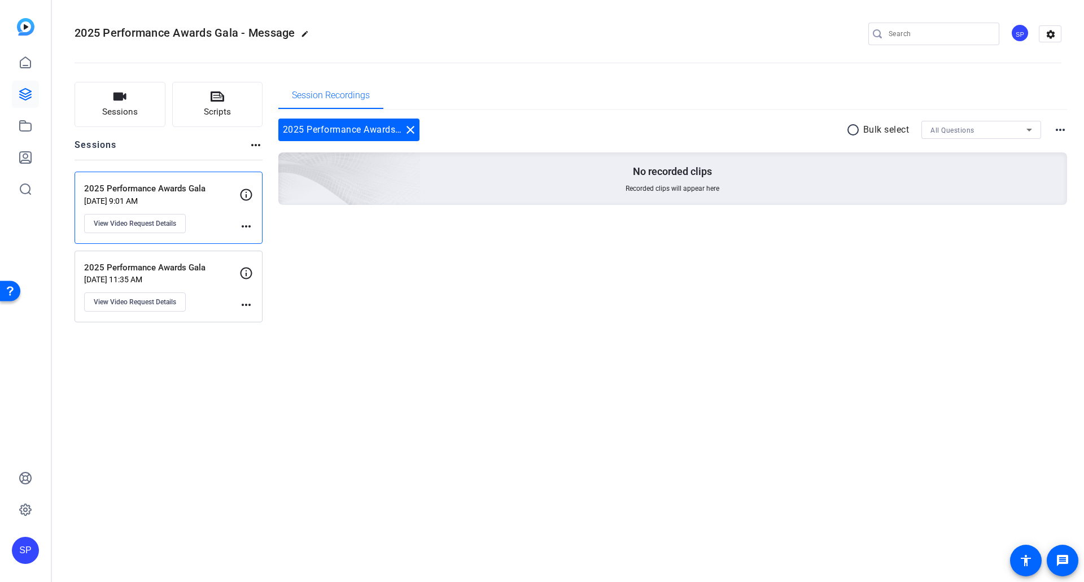
click at [195, 269] on p "2025 Performance Awards Gala" at bounding box center [161, 267] width 155 height 13
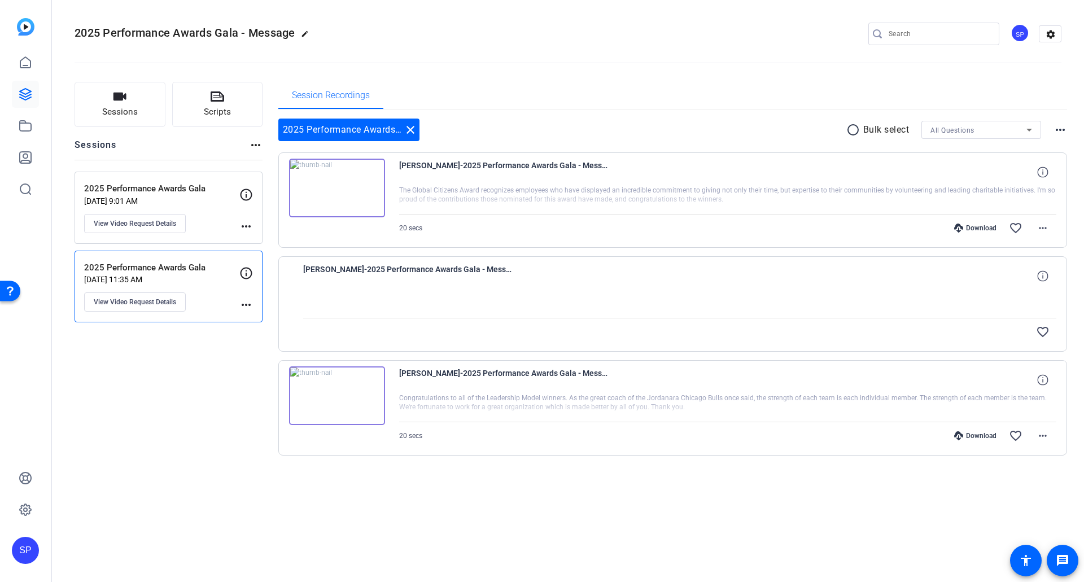
click at [200, 195] on p "2025 Performance Awards Gala" at bounding box center [161, 188] width 155 height 13
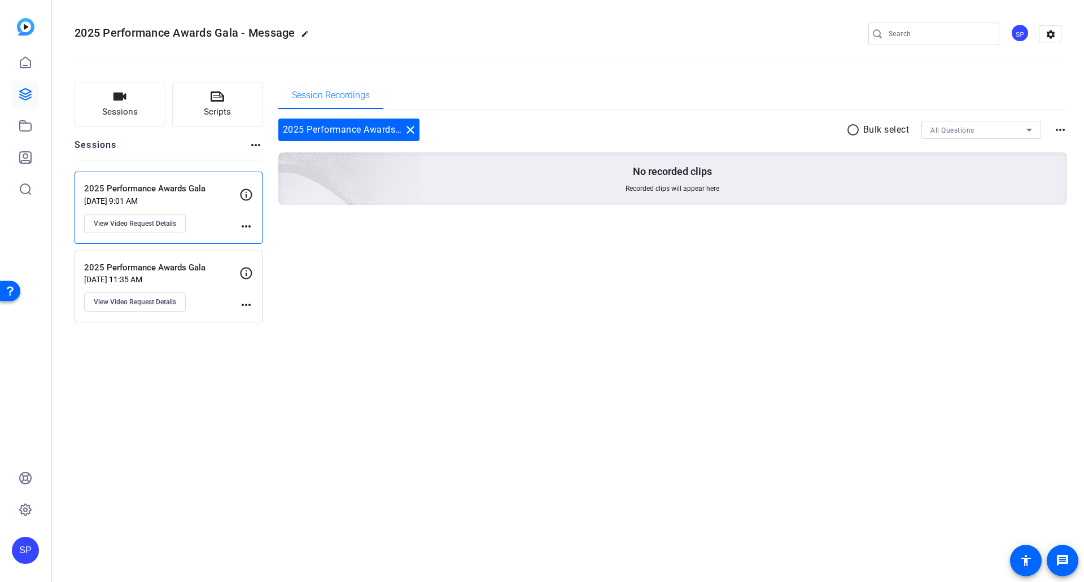
click at [246, 229] on mat-icon "more_horiz" at bounding box center [246, 227] width 14 height 14
click at [1078, 132] on div at bounding box center [542, 291] width 1084 height 582
click at [1060, 131] on mat-icon "more_horiz" at bounding box center [1060, 130] width 14 height 14
click at [1059, 131] on div at bounding box center [542, 291] width 1084 height 582
click at [244, 226] on mat-icon "more_horiz" at bounding box center [246, 227] width 14 height 14
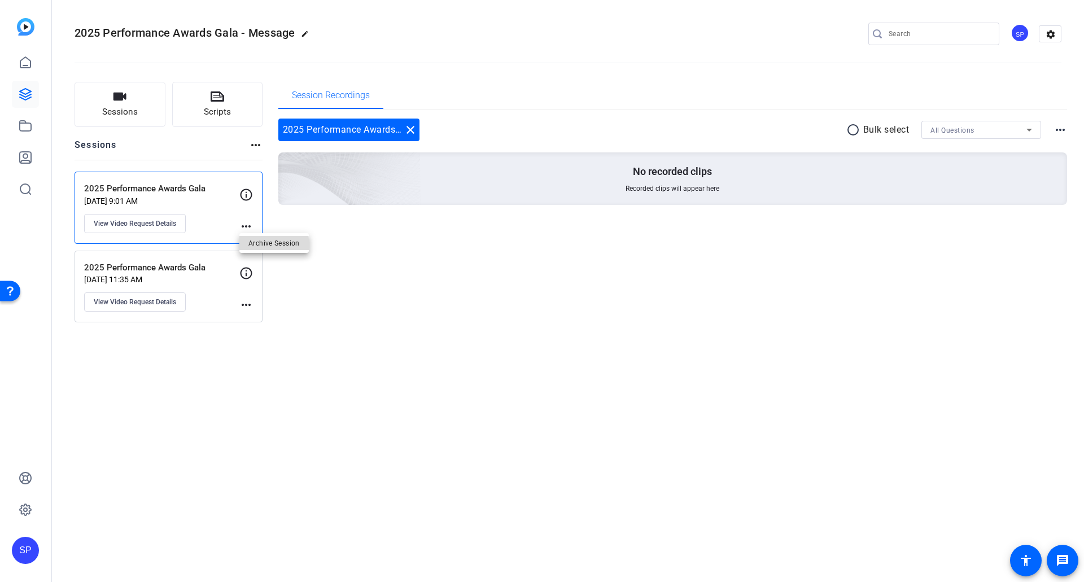
click at [261, 246] on span "Archive Session" at bounding box center [273, 243] width 51 height 14
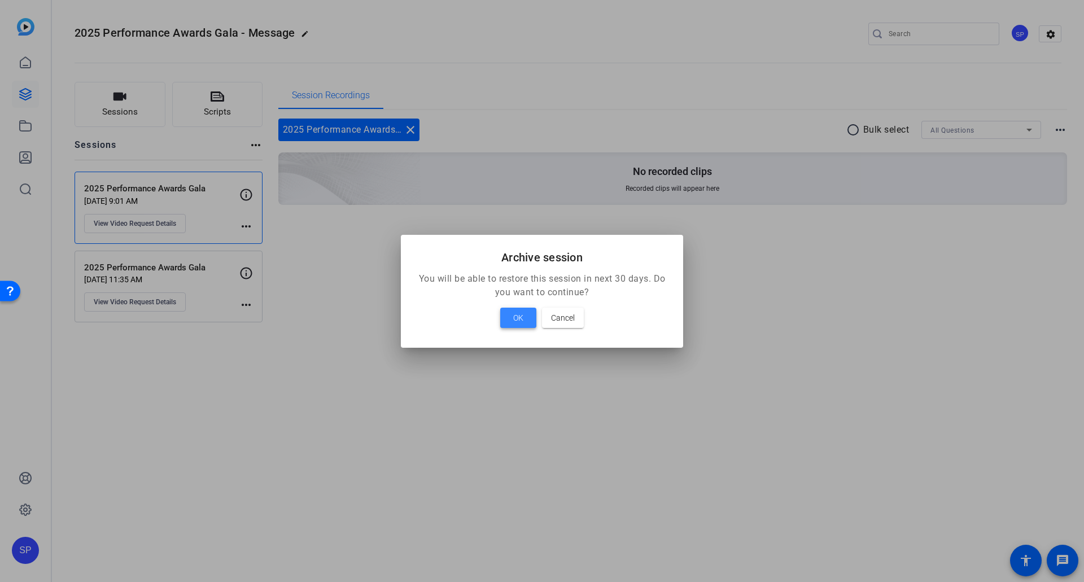
click at [516, 321] on span "OK" at bounding box center [518, 318] width 10 height 14
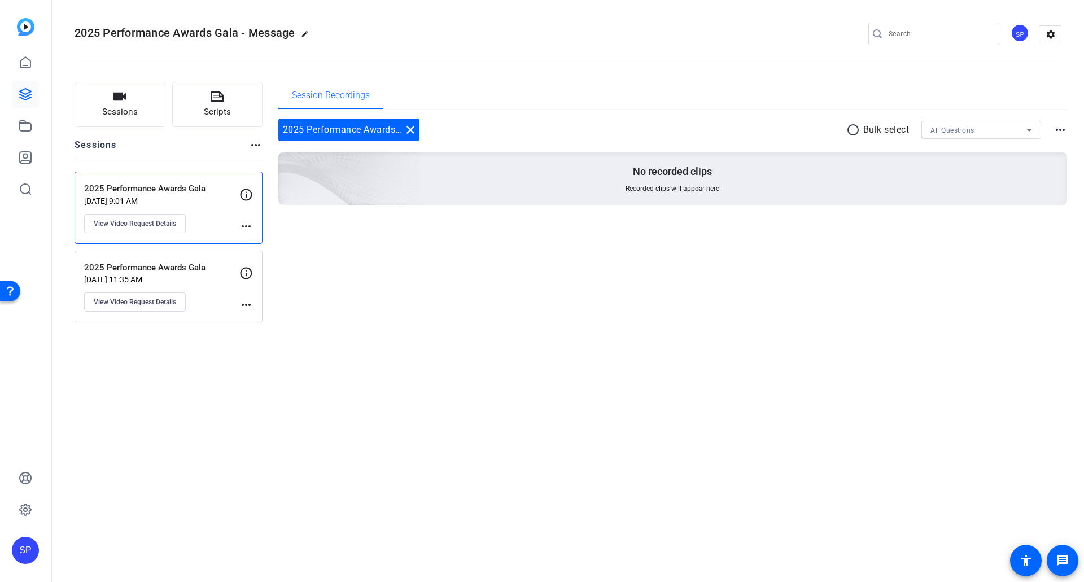
click at [178, 275] on p "[DATE] 11:35 AM" at bounding box center [161, 279] width 155 height 9
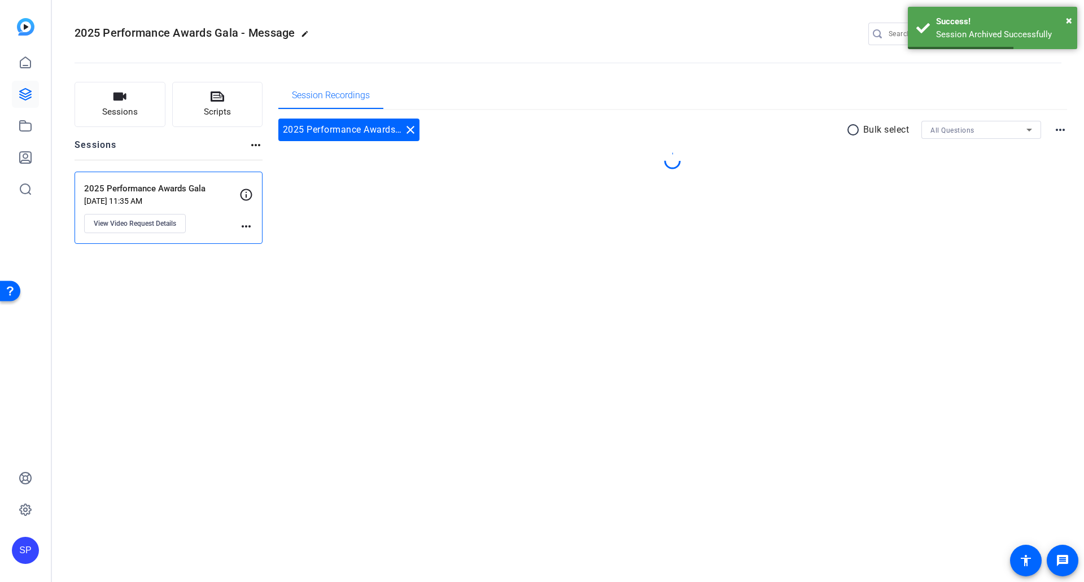
click at [212, 227] on div "2025 Performance Awards Gala [DATE] 11:35 AM View Video Request Details" at bounding box center [161, 207] width 155 height 51
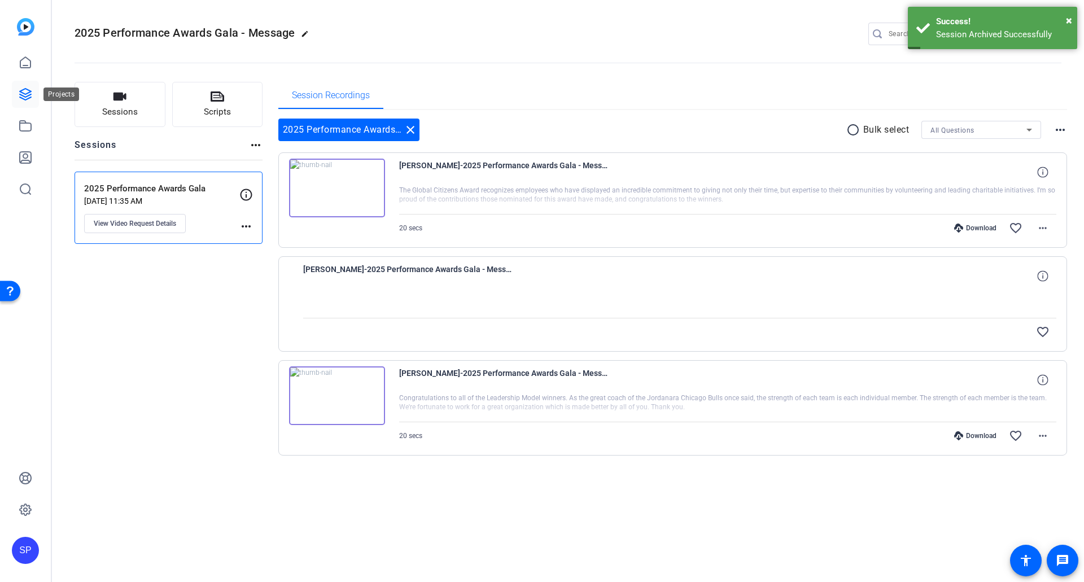
click at [23, 91] on icon at bounding box center [26, 94] width 14 height 14
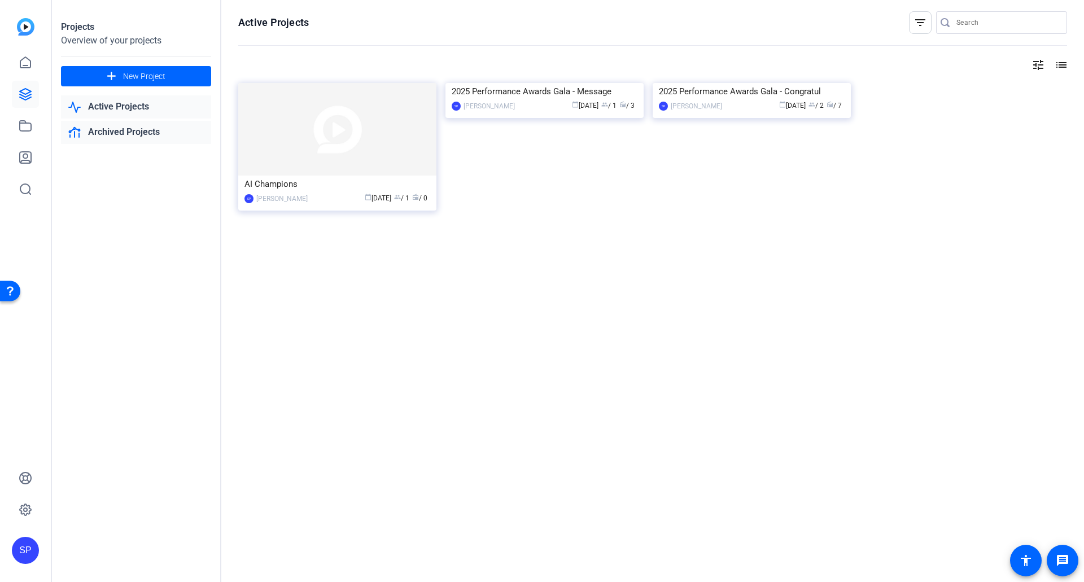
click at [122, 121] on link "Archived Projects" at bounding box center [136, 132] width 150 height 23
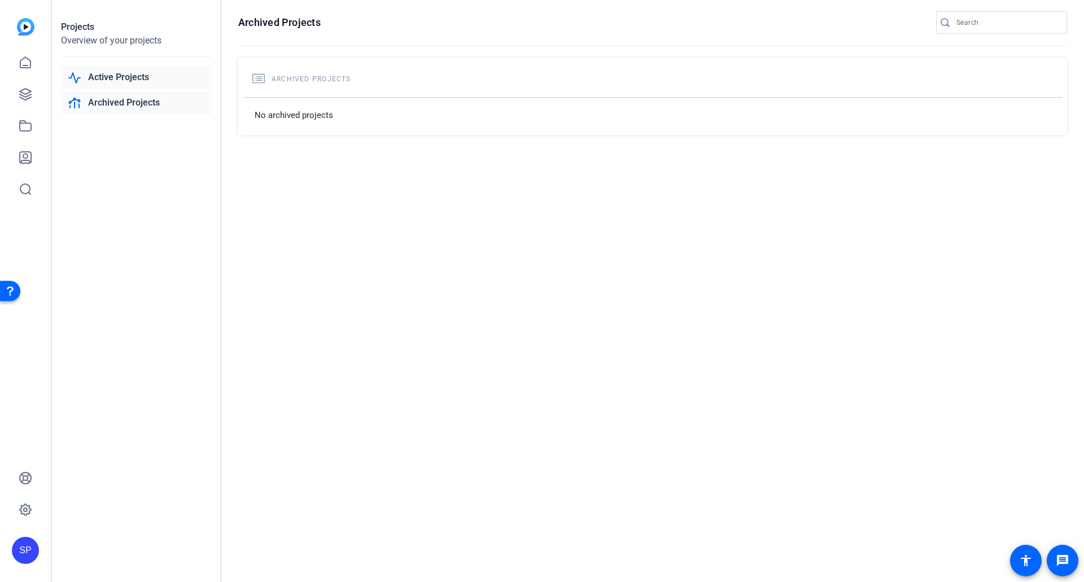
click at [106, 80] on link "Active Projects" at bounding box center [136, 77] width 150 height 23
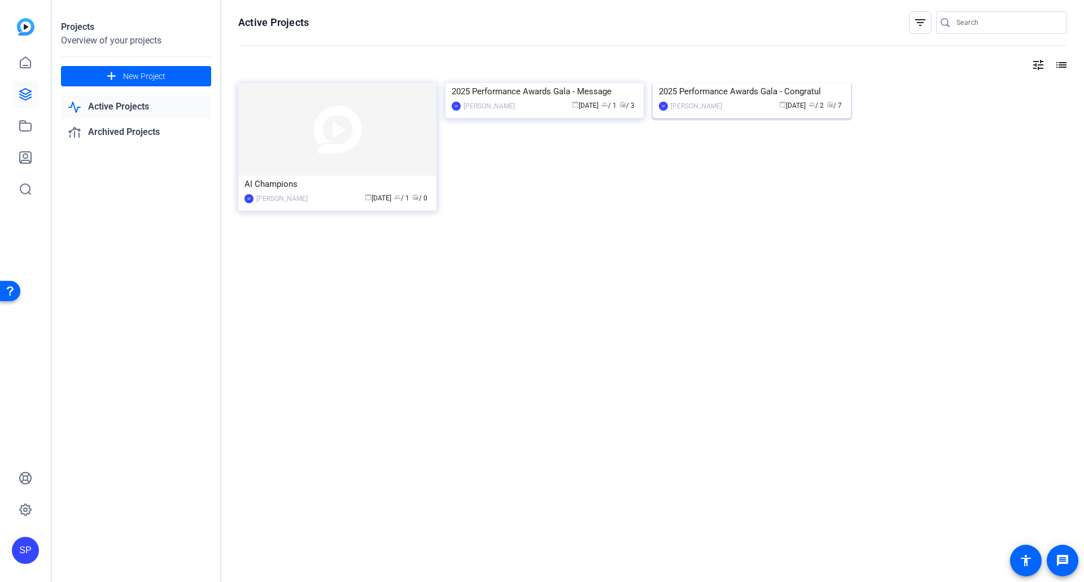
click at [727, 83] on img at bounding box center [752, 83] width 198 height 0
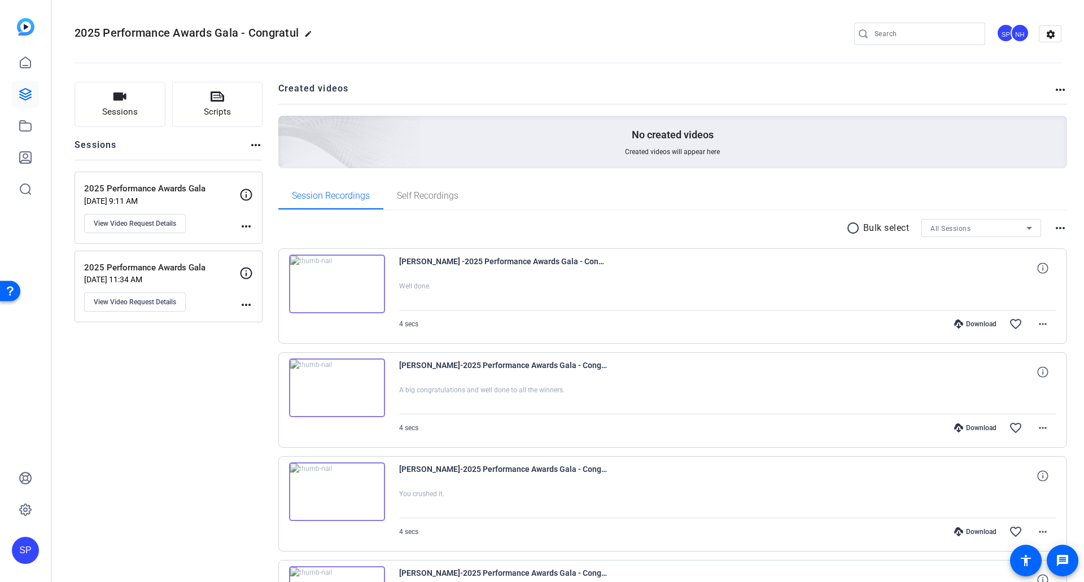
click at [212, 273] on div "2025 Performance Awards Gala [DATE] 11:34 AM View Video Request Details" at bounding box center [161, 286] width 155 height 51
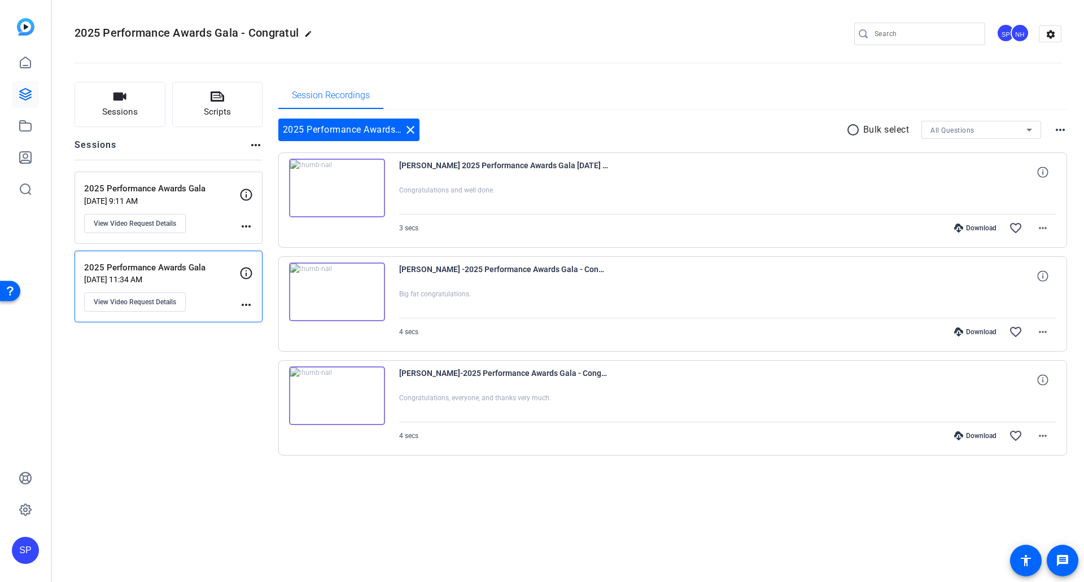
click at [198, 211] on div "2025 Performance Awards Gala [DATE] 9:11 AM View Video Request Details" at bounding box center [161, 207] width 155 height 51
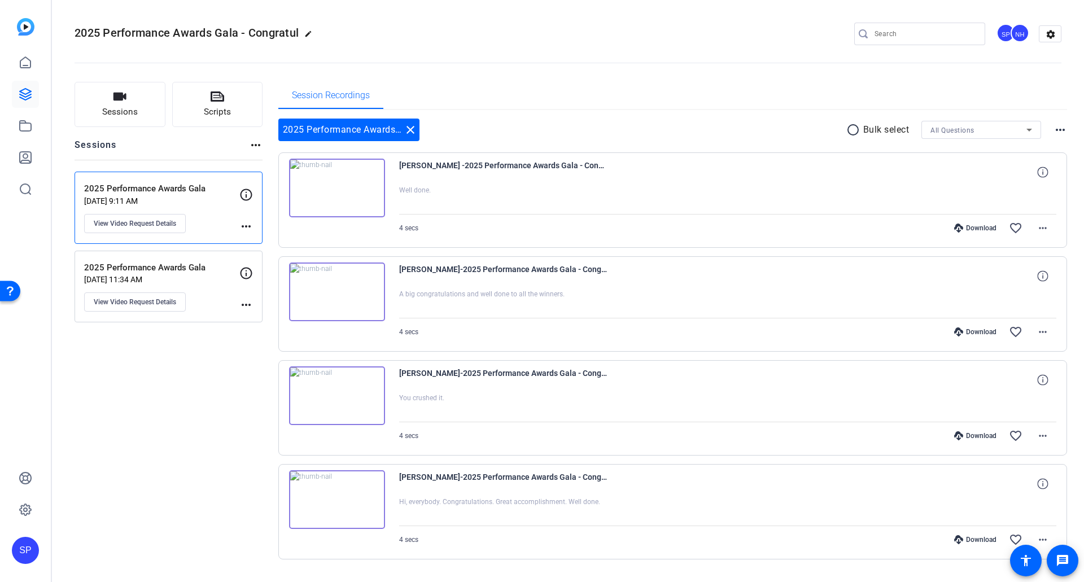
scroll to position [28, 0]
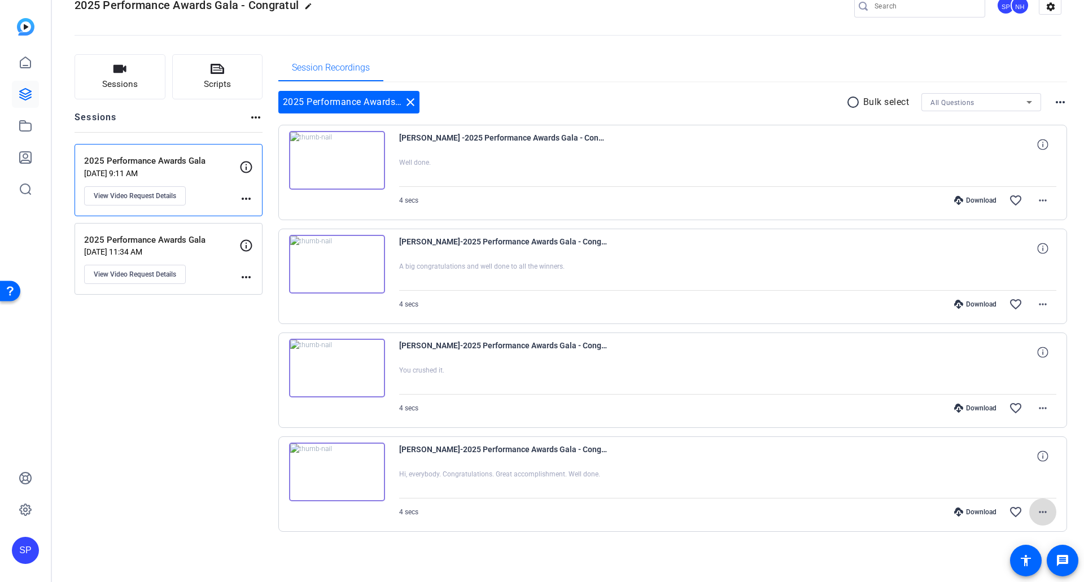
click at [1037, 511] on mat-icon "more_horiz" at bounding box center [1043, 512] width 14 height 14
click at [1000, 376] on span "Download Original" at bounding box center [1008, 376] width 68 height 14
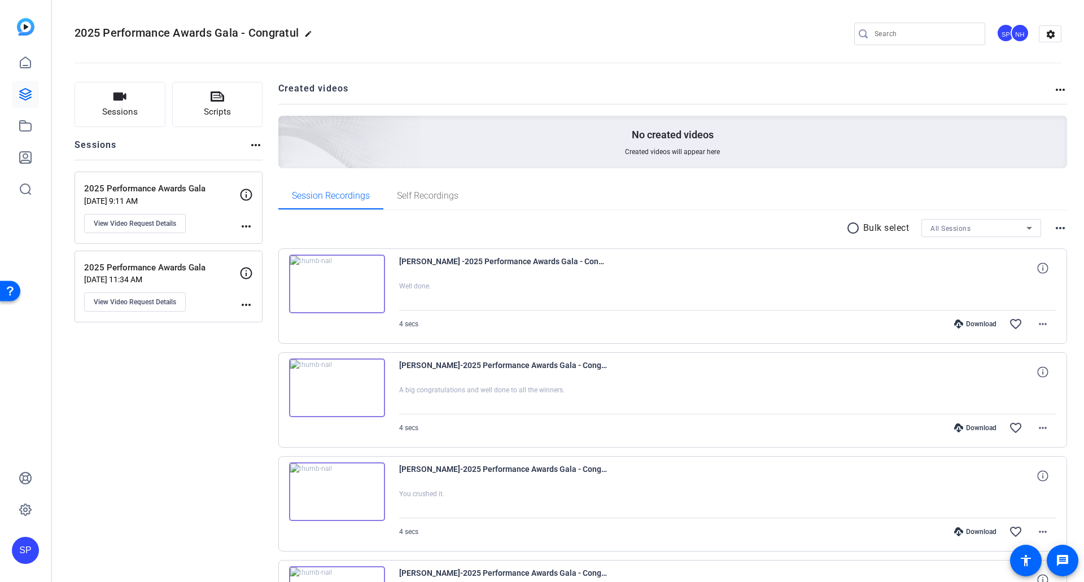
click at [167, 269] on p "2025 Performance Awards Gala" at bounding box center [161, 267] width 155 height 13
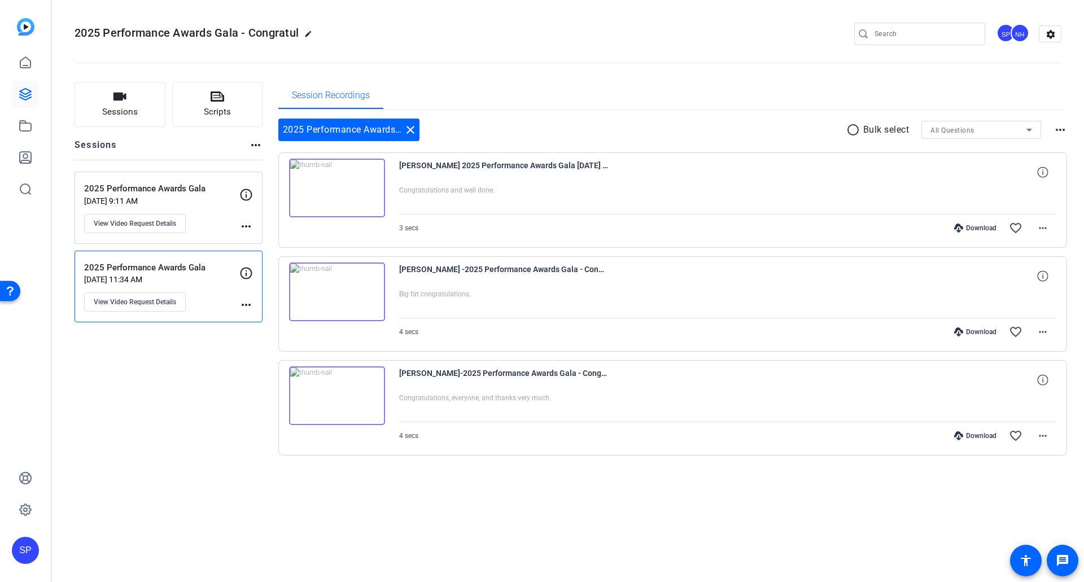
click at [200, 194] on p "2025 Performance Awards Gala" at bounding box center [161, 188] width 155 height 13
